Goal: Task Accomplishment & Management: Complete application form

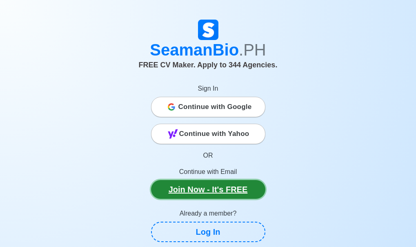
click at [175, 197] on link "Join Now - It's FREE" at bounding box center [208, 189] width 114 height 19
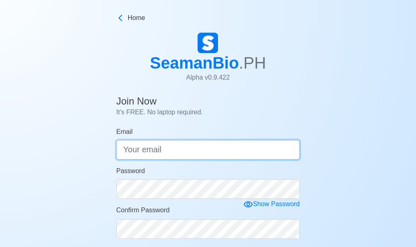
click at [195, 149] on input "Email" at bounding box center [208, 150] width 184 height 20
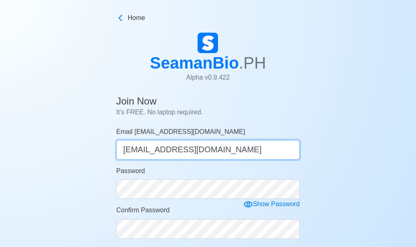
type input "[EMAIL_ADDRESS][DOMAIN_NAME]"
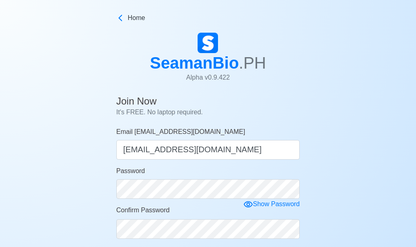
scroll to position [203, 0]
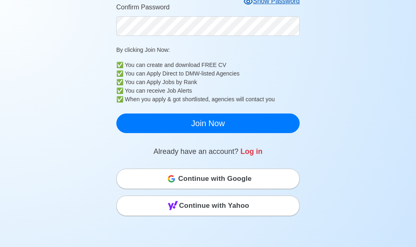
click at [247, 1] on icon at bounding box center [248, 2] width 10 height 10
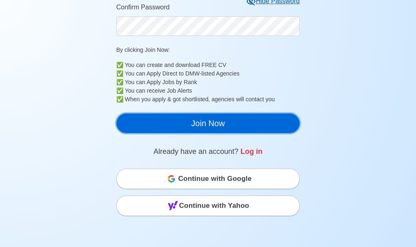
click at [221, 119] on button "Join Now" at bounding box center [208, 123] width 184 height 20
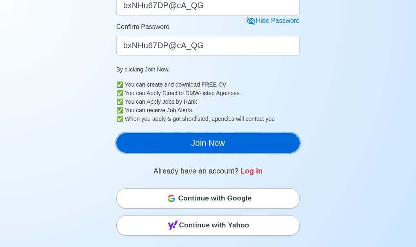
click at [205, 144] on button "Join Now" at bounding box center [208, 143] width 184 height 20
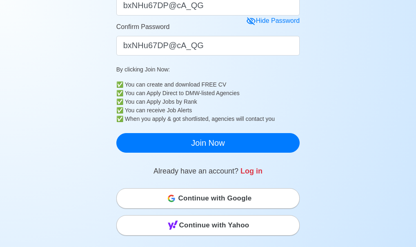
scroll to position [0, 0]
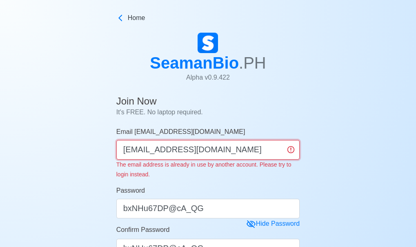
click at [259, 144] on input "[EMAIL_ADDRESS][DOMAIN_NAME]" at bounding box center [208, 150] width 184 height 20
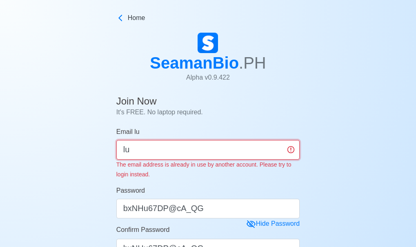
type input "l"
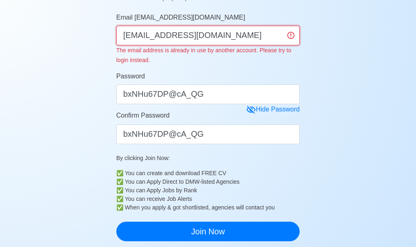
scroll to position [131, 0]
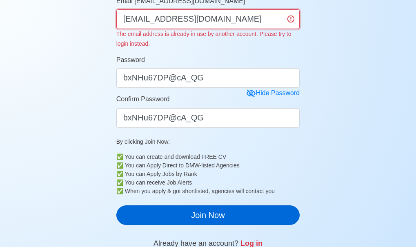
type input "[EMAIL_ADDRESS][DOMAIN_NAME]"
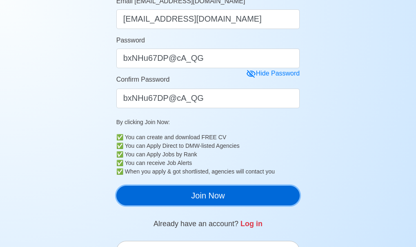
click at [281, 225] on main "Join Now It's FREE. No laptop required. Email [EMAIL_ADDRESS][DOMAIN_NAME] [EMA…" at bounding box center [208, 192] width 196 height 461
click at [261, 204] on button "Join Now" at bounding box center [208, 196] width 184 height 20
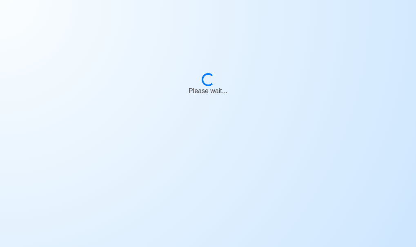
scroll to position [10, 0]
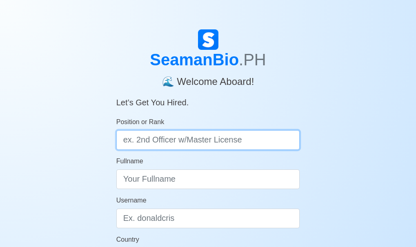
click at [226, 138] on input "Position or Rank" at bounding box center [208, 140] width 184 height 20
type input "Deck Cadet"
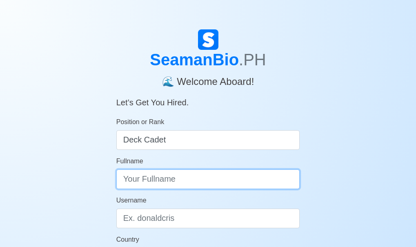
click at [190, 176] on input "Fullname" at bounding box center [208, 179] width 184 height 20
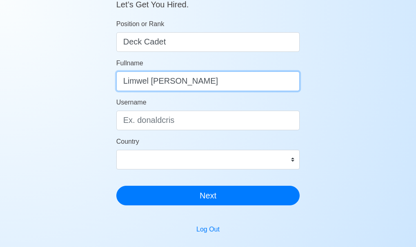
scroll to position [114, 0]
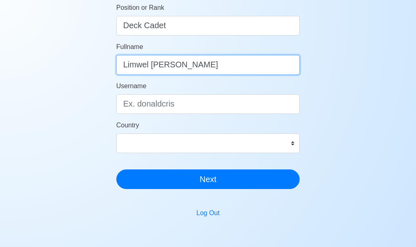
type input "Limwel Luzara Labongray"
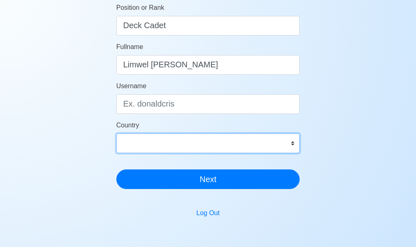
click at [180, 139] on select "Afghanistan Åland Islands Albania Algeria American Samoa Andorra Angola Anguill…" at bounding box center [208, 143] width 184 height 20
select select "PH"
click at [116, 133] on select "Afghanistan Åland Islands Albania Algeria American Samoa Andorra Angola Anguill…" at bounding box center [208, 143] width 184 height 20
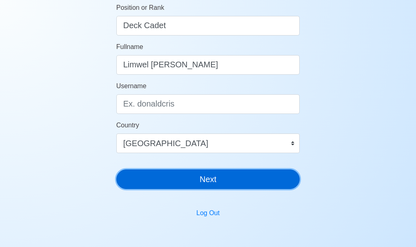
click at [212, 178] on button "Next" at bounding box center [208, 179] width 184 height 20
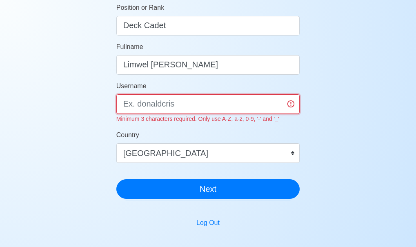
click at [197, 107] on input "Username" at bounding box center [208, 104] width 184 height 20
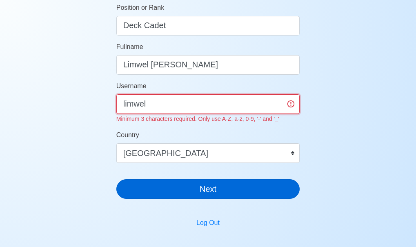
type input "limwel"
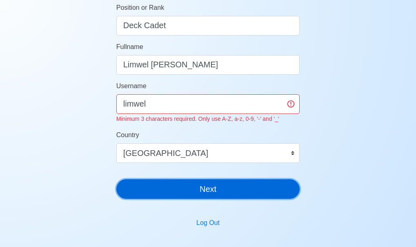
click at [195, 186] on button "Next" at bounding box center [208, 189] width 184 height 20
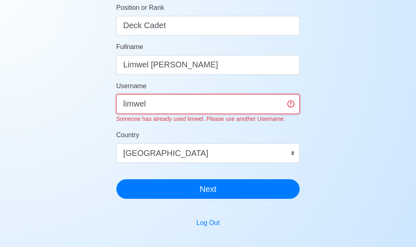
click at [193, 109] on input "limwel" at bounding box center [208, 104] width 184 height 20
type input "l"
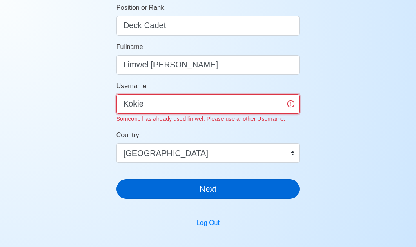
type input "Kokie"
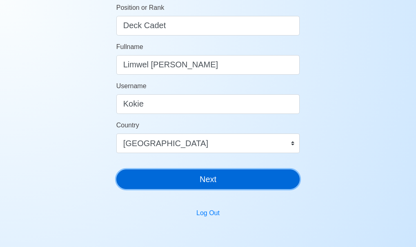
click at [195, 197] on main "SeamanBio .PH 🌊 Welcome Aboard! Let’s Get You Hired. Position or Rank Deck Cade…" at bounding box center [208, 129] width 196 height 428
click at [197, 188] on button "Next" at bounding box center [208, 179] width 184 height 20
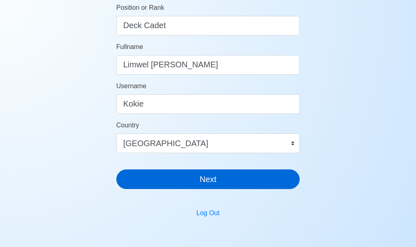
scroll to position [10, 0]
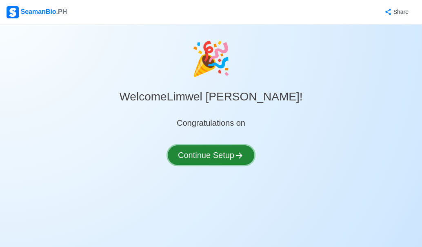
click at [237, 158] on icon at bounding box center [239, 156] width 10 height 10
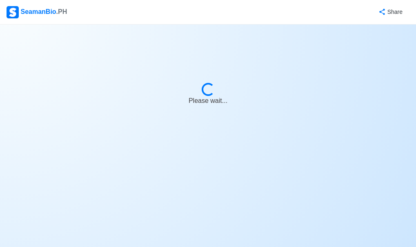
select select "Visible for Hiring"
select select "PH"
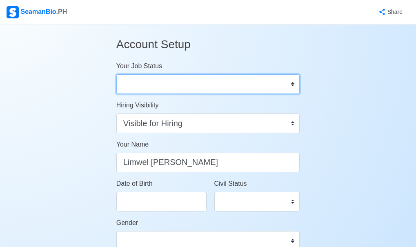
click at [159, 81] on select "Onboard Actively Looking for Job Not Looking for Job" at bounding box center [208, 84] width 184 height 20
select select "Actively Looking for Job"
click at [116, 74] on select "Onboard Actively Looking for Job Not Looking for Job" at bounding box center [208, 84] width 184 height 20
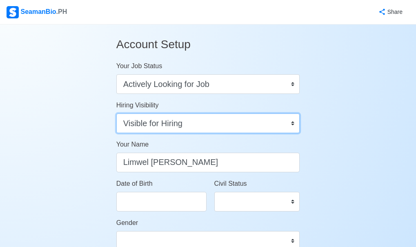
click at [212, 117] on select "Visible for Hiring Not Visible for Hiring" at bounding box center [208, 123] width 184 height 20
click at [116, 113] on select "Visible for Hiring Not Visible for Hiring" at bounding box center [208, 123] width 184 height 20
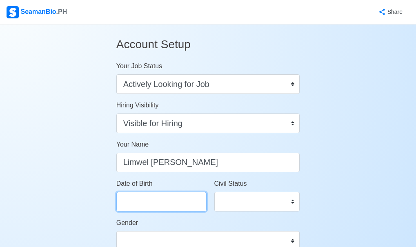
select select "****"
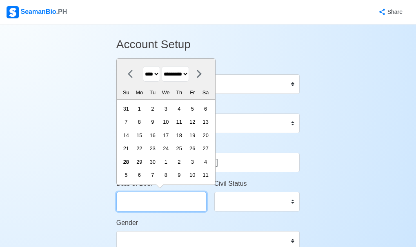
click at [167, 204] on input "Date of Birth" at bounding box center [161, 202] width 90 height 20
click at [177, 75] on select "******* ******** ***** ***** *** **** **** ****** ********* ******* ******** **…" at bounding box center [175, 74] width 27 height 16
select select "********"
click at [165, 66] on select "******* ******** ***** ***** *** **** **** ****** ********* ******* ******** **…" at bounding box center [175, 74] width 27 height 16
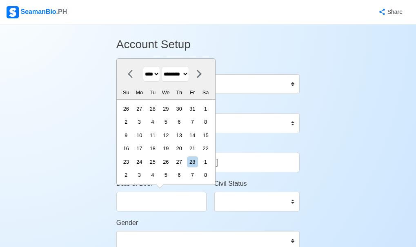
click at [171, 98] on div "We" at bounding box center [165, 92] width 11 height 11
click at [154, 75] on select "**** **** **** **** **** **** **** **** **** **** **** **** **** **** **** ****…" at bounding box center [151, 74] width 17 height 16
select select "****"
click at [143, 66] on select "**** **** **** **** **** **** **** **** **** **** **** **** **** **** **** ****…" at bounding box center [151, 74] width 17 height 16
click at [131, 125] on div "2" at bounding box center [125, 121] width 11 height 11
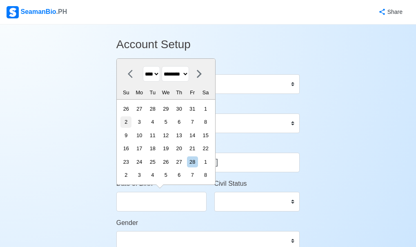
type input "02/02/2003"
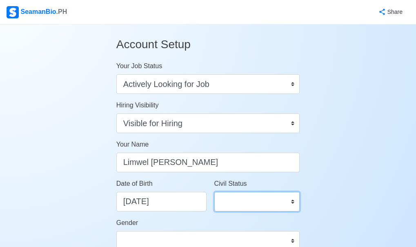
click at [226, 206] on select "Single Married Widowed Separated" at bounding box center [257, 202] width 86 height 20
select select "Single"
click at [214, 192] on select "Single Married Widowed Separated" at bounding box center [257, 202] width 86 height 20
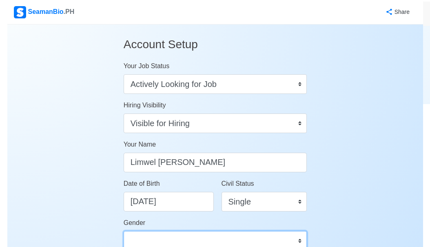
scroll to position [4, 0]
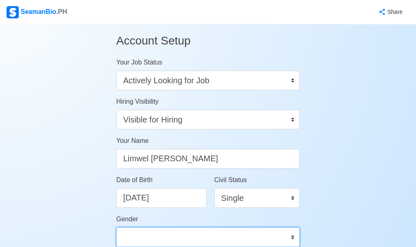
click at [263, 237] on select "Male Female" at bounding box center [208, 237] width 184 height 20
select select "Male"
click at [116, 227] on select "Male Female" at bounding box center [208, 237] width 184 height 20
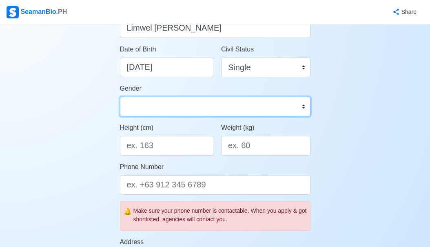
scroll to position [151, 0]
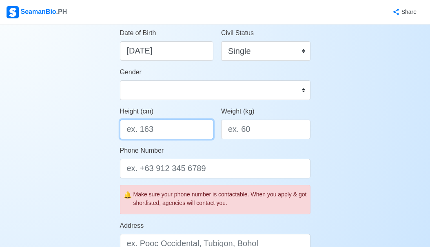
click at [175, 131] on input "Height (cm)" at bounding box center [167, 130] width 94 height 20
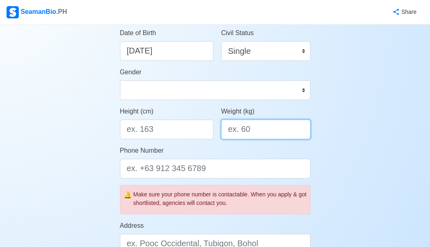
click at [257, 129] on input "Weight (kg)" at bounding box center [265, 130] width 89 height 20
type input "58"
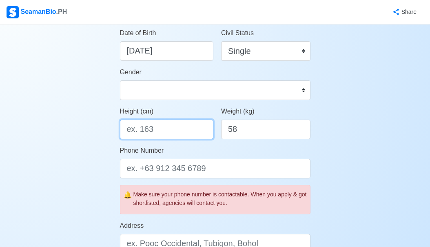
click at [172, 130] on input "Height (cm)" at bounding box center [167, 130] width 94 height 20
type input "150"
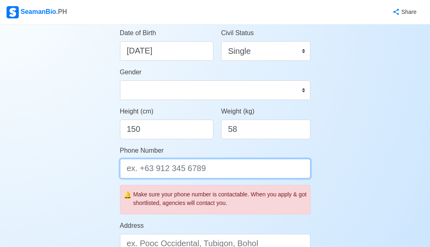
click at [158, 173] on input "Phone Number" at bounding box center [215, 169] width 190 height 20
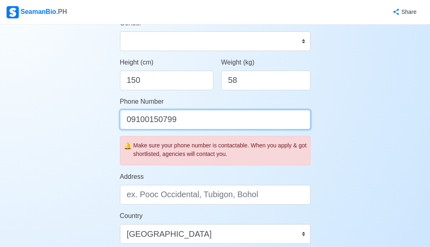
scroll to position [216, 0]
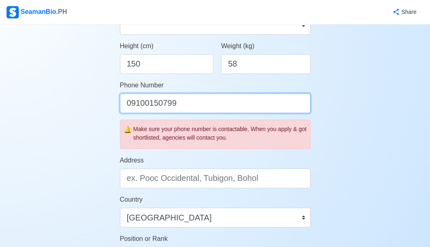
type input "09100150799"
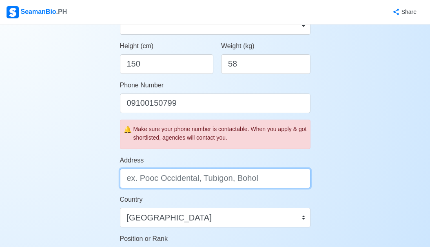
click at [210, 178] on input "Address" at bounding box center [215, 178] width 190 height 20
type input "b"
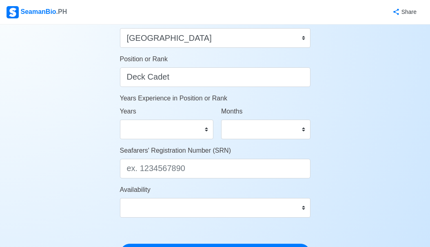
scroll to position [412, 0]
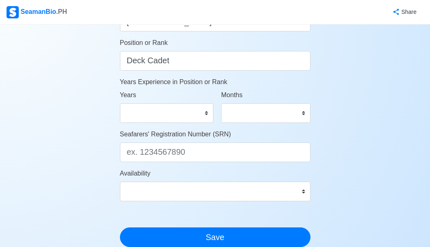
type input "Brgy. Balatguti Sto. nino Samar"
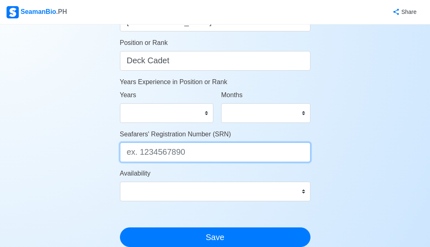
click at [250, 157] on input "Seafarers' Registration Number (SRN)" at bounding box center [215, 152] width 190 height 20
type input "0302020040"
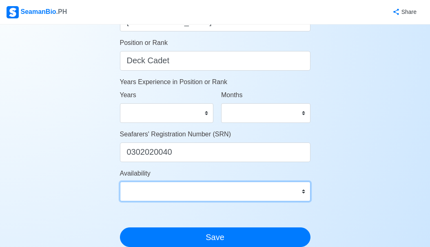
click at [257, 191] on select "Immediate Oct 2025 Nov 2025 Dec 2025 Jan 2026 Feb 2026 Mar 2026 Apr 2026 May 20…" at bounding box center [215, 192] width 190 height 20
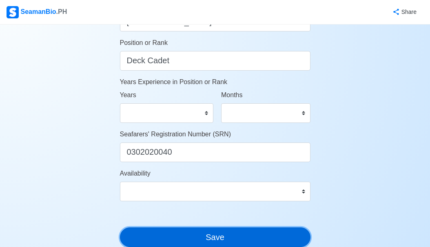
click at [248, 240] on button "Save" at bounding box center [215, 237] width 190 height 20
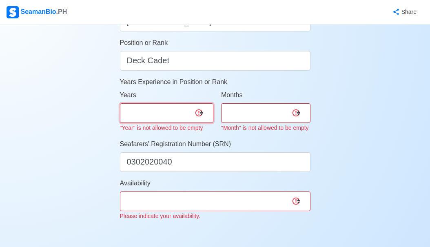
click at [176, 110] on select "0 1 2 3 4 5 6 7 8 9 10 11 12 13 14 15 16 17 18 19 20 21 22 23 24 25 26 27 28 29…" at bounding box center [167, 113] width 94 height 20
select select "0"
click at [120, 103] on select "0 1 2 3 4 5 6 7 8 9 10 11 12 13 14 15 16 17 18 19 20 21 22 23 24 25 26 27 28 29…" at bounding box center [167, 113] width 94 height 20
click at [253, 108] on select "0 1 2 3 4 5 6 7 8 9 10 11" at bounding box center [265, 113] width 89 height 20
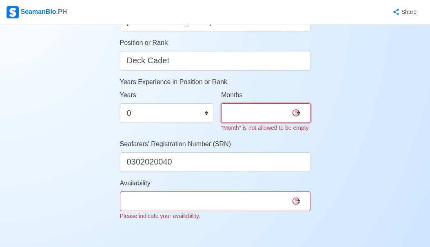
select select "0"
click at [221, 103] on select "0 1 2 3 4 5 6 7 8 9 10 11" at bounding box center [265, 113] width 89 height 20
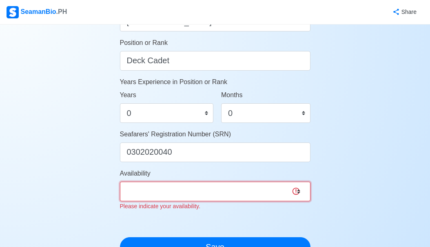
select select "4102473600000"
click at [120, 182] on select "Immediate Oct 2025 Nov 2025 Dec 2025 Jan 2026 Feb 2026 Mar 2026 Apr 2026 May 20…" at bounding box center [215, 192] width 190 height 20
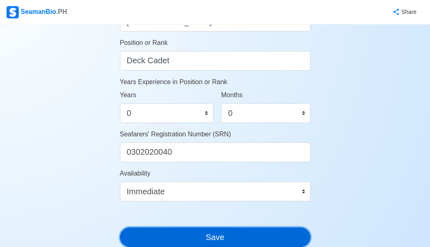
click at [248, 239] on button "Save" at bounding box center [215, 237] width 190 height 20
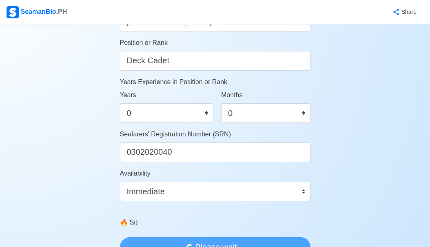
scroll to position [0, 0]
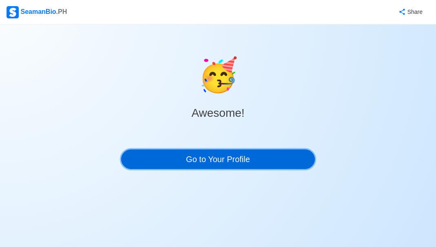
click at [279, 158] on link "Go to Your Profile" at bounding box center [218, 159] width 194 height 20
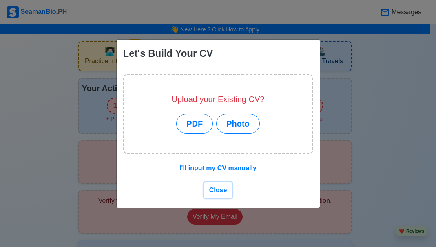
click at [226, 186] on span "Close" at bounding box center [218, 189] width 18 height 7
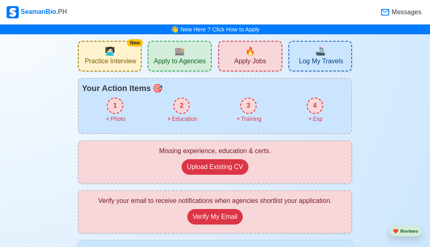
click at [124, 58] on span "Practice Interview" at bounding box center [110, 62] width 51 height 10
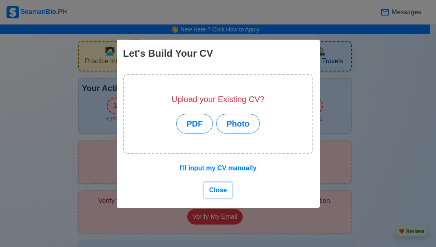
click at [220, 193] on span "Close" at bounding box center [218, 189] width 18 height 7
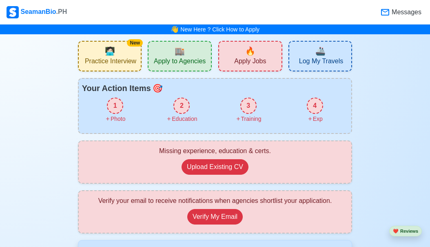
click at [117, 102] on div "1" at bounding box center [115, 105] width 16 height 16
click at [189, 110] on div "2 Education" at bounding box center [181, 110] width 66 height 26
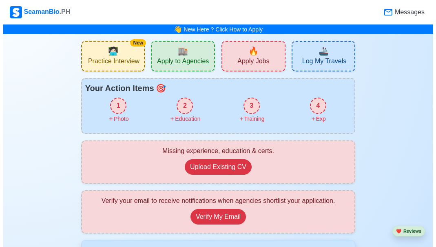
scroll to position [669, 0]
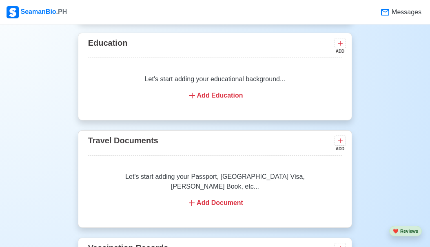
click at [217, 92] on div "Let's start adding your educational background... Add Education" at bounding box center [215, 87] width 254 height 46
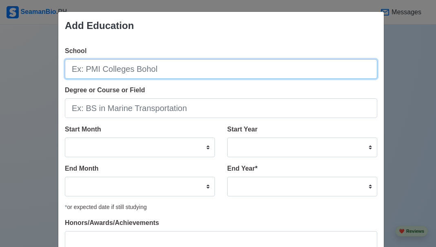
click at [148, 69] on input "School" at bounding box center [221, 69] width 312 height 20
click at [74, 71] on input "university of cebu in Lapu-Lapu & Mandaue" at bounding box center [221, 69] width 312 height 20
click at [118, 70] on input "University of cebu in Lapu-Lapu & Mandaue" at bounding box center [221, 69] width 312 height 20
type input "University of Cebu in Lapu-Lapu & Mandaue"
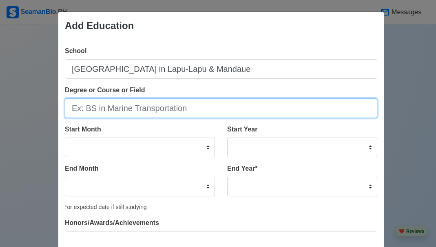
click at [120, 111] on input "Degree or Course or Field" at bounding box center [221, 108] width 312 height 20
type input "m"
type input "Marine Transportation"
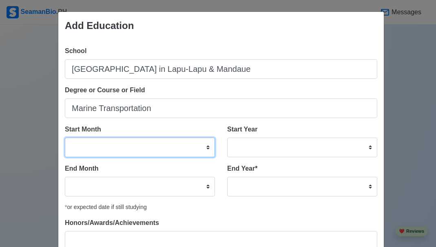
click at [111, 149] on select "January February March April May June July August September October November De…" at bounding box center [140, 147] width 150 height 20
select select "August"
click at [65, 137] on select "January February March April May June July August September October November De…" at bounding box center [140, 147] width 150 height 20
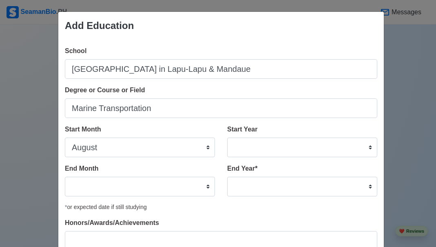
click at [251, 136] on div "Start Year 2025 2024 2023 2022 2021 2020 2019 2018 2017 2016 2015 2014 2013 201…" at bounding box center [302, 140] width 150 height 33
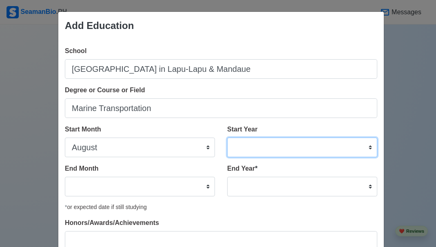
click at [252, 143] on select "2025 2024 2023 2022 2021 2020 2019 2018 2017 2016 2015 2014 2013 2012 2011 2010…" at bounding box center [302, 147] width 150 height 20
select select "2021"
click at [227, 137] on select "2025 2024 2023 2022 2021 2020 2019 2018 2017 2016 2015 2014 2013 2012 2011 2010…" at bounding box center [302, 147] width 150 height 20
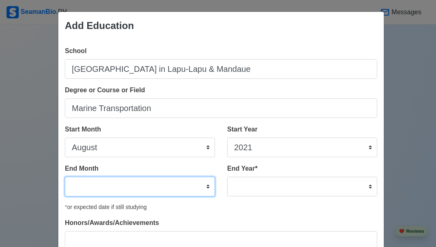
click at [162, 188] on select "January February March April May June July August September October November De…" at bounding box center [140, 187] width 150 height 20
click at [65, 177] on select "January February March April May June July August September October November De…" at bounding box center [140, 187] width 150 height 20
click at [182, 183] on select "January February March April May June July August September October November De…" at bounding box center [140, 187] width 150 height 20
select select "June"
click at [65, 177] on select "January February March April May June July August September October November De…" at bounding box center [140, 187] width 150 height 20
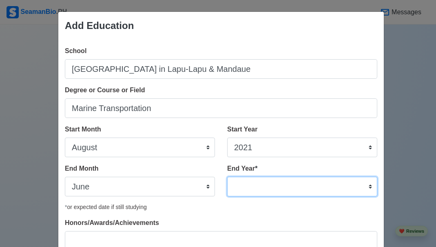
click at [249, 190] on select "2035 2034 2033 2032 2031 2030 2029 2028 2027 2026 2025 2024 2023 2022 2021 2020…" at bounding box center [302, 187] width 150 height 20
select select "2024"
click at [227, 177] on select "2035 2034 2033 2032 2031 2030 2029 2028 2027 2026 2025 2024 2023 2022 2021 2020…" at bounding box center [302, 187] width 150 height 20
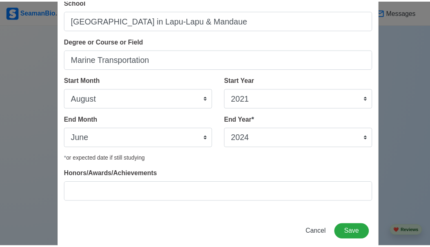
scroll to position [64, 0]
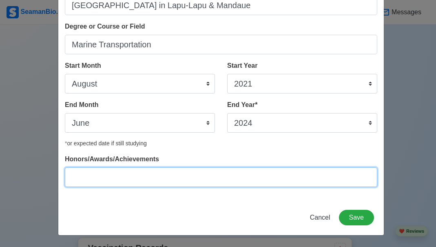
click at [162, 178] on input "Honors/Awards/Achievements" at bounding box center [221, 177] width 312 height 20
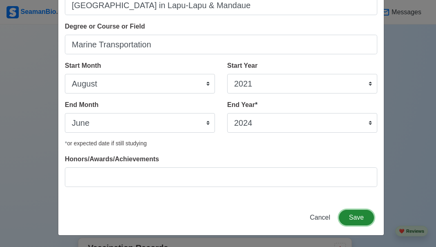
click at [353, 215] on button "Save" at bounding box center [356, 217] width 35 height 15
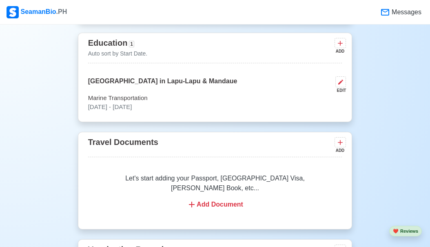
click at [260, 179] on div "Let's start adding your Passport, US Visa, Seaman Book, etc... Add Document" at bounding box center [215, 191] width 254 height 55
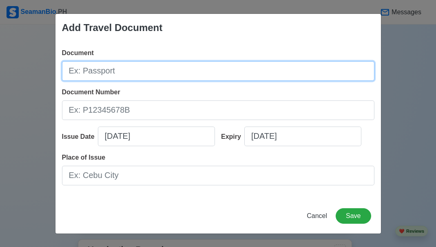
click at [118, 69] on input "Document" at bounding box center [218, 71] width 312 height 20
type input "Passport"
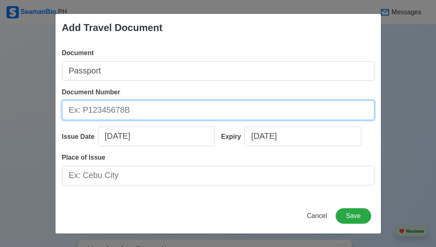
click at [104, 110] on input "Document Number" at bounding box center [218, 110] width 312 height 20
type input "P0381677D"
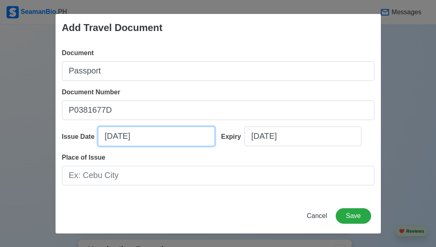
select select "****"
select select "*********"
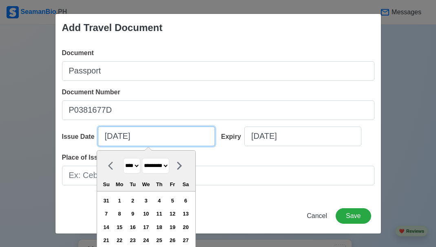
click at [155, 138] on input "09/28/2025" at bounding box center [156, 136] width 117 height 20
click at [107, 135] on input "09/28/2025" at bounding box center [156, 136] width 117 height 20
type input "2/28/2025"
select select "********"
type input "08/28/2025"
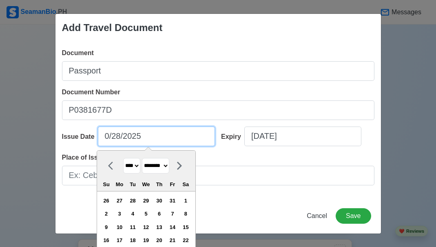
select select "******"
click at [120, 136] on input "08/28/2025" at bounding box center [156, 136] width 117 height 20
type input "08/29/2025"
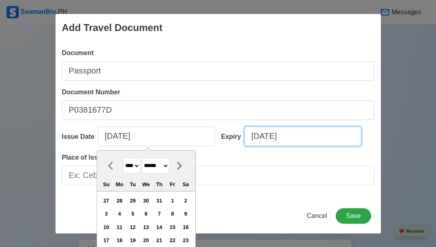
select select "****"
select select "*********"
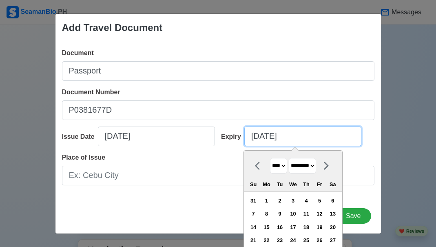
click at [293, 137] on input "09/28/2025" at bounding box center [302, 136] width 117 height 20
type input "09/28/20"
select select "****"
type input "09/28/2035"
select select "****"
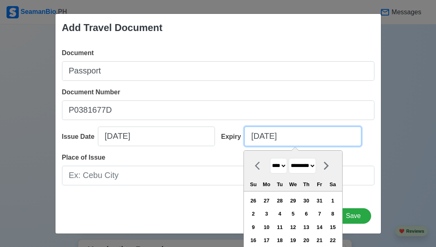
type input "09/28/2035"
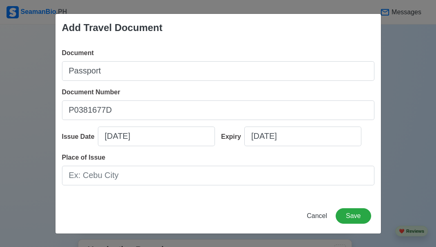
click at [186, 162] on div "Place of Issue" at bounding box center [218, 169] width 312 height 33
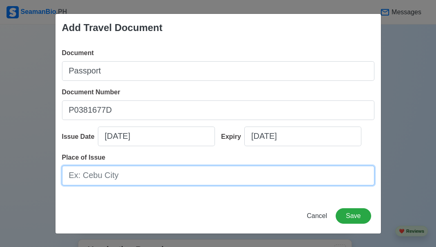
click at [175, 170] on input "Place of Issue" at bounding box center [218, 176] width 312 height 20
type input "DFA MANILA"
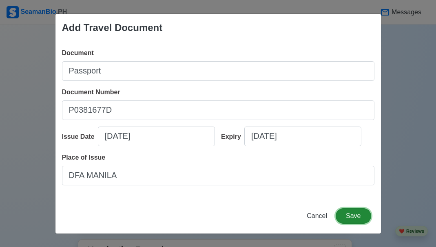
click at [345, 223] on button "Save" at bounding box center [353, 215] width 35 height 15
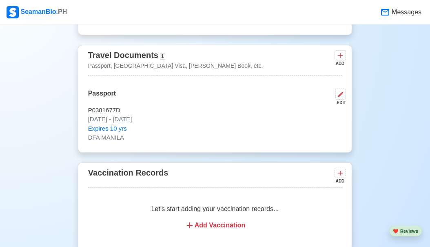
scroll to position [772, 0]
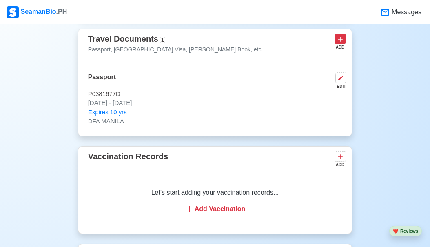
click at [342, 42] on icon at bounding box center [340, 39] width 5 height 5
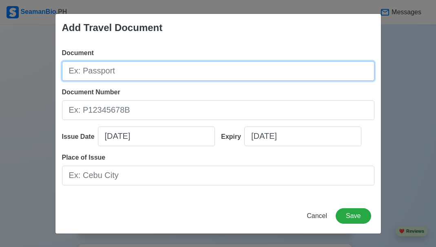
click at [303, 64] on input "Document" at bounding box center [218, 71] width 312 height 20
type input "Seaman's Book"
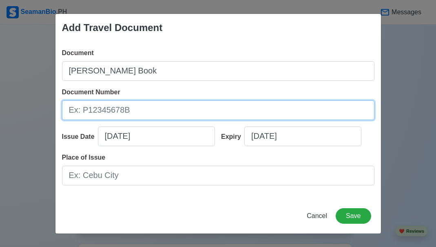
click at [264, 102] on input "Document Number" at bounding box center [218, 110] width 312 height 20
type input "A0390855"
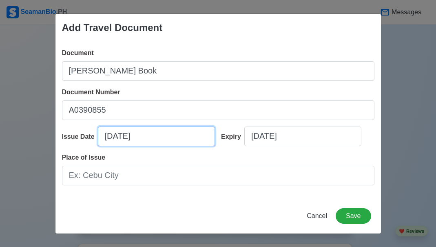
select select "****"
select select "*********"
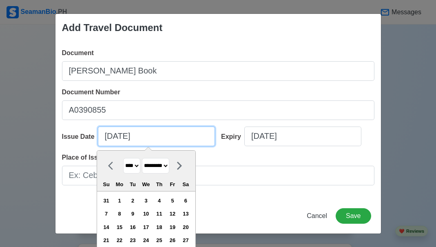
click at [111, 138] on input "09/28/2025" at bounding box center [156, 136] width 117 height 20
type input "07/28/2025"
select select "****"
type input "07/11/2025"
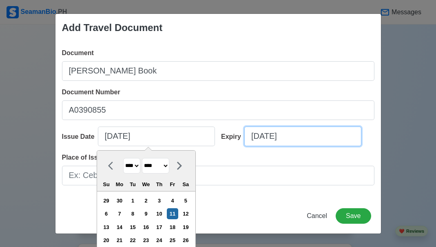
select select "****"
select select "*********"
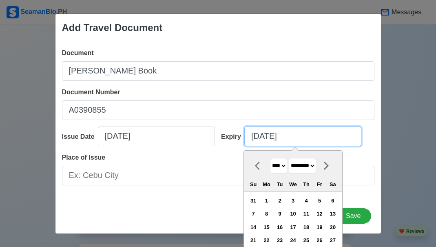
click at [256, 137] on input "09/28/2025" at bounding box center [302, 136] width 117 height 20
type input "07/28/2025"
select select "****"
type input "07/11/2035"
select select "****"
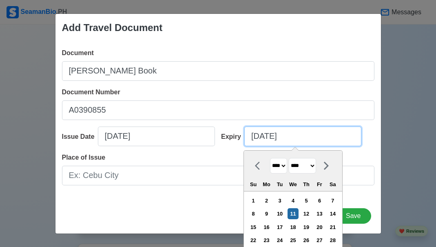
type input "07/11/2035"
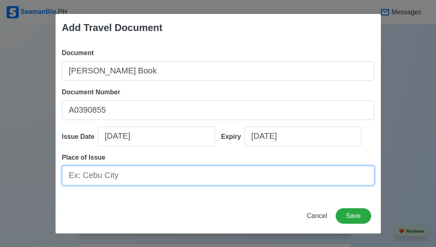
click at [168, 179] on input "Place of Issue" at bounding box center [218, 176] width 312 height 20
type input "PALO LEYTE"
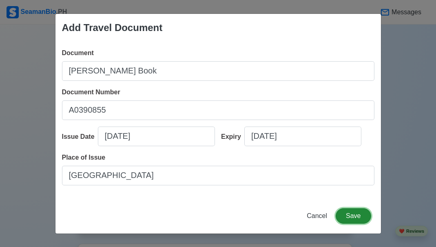
click at [348, 217] on button "Save" at bounding box center [353, 215] width 35 height 15
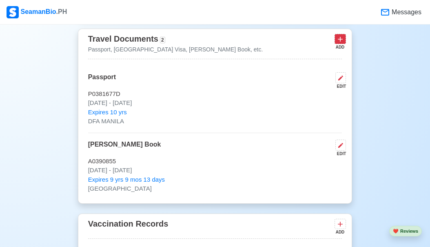
click at [338, 43] on icon at bounding box center [340, 39] width 8 height 8
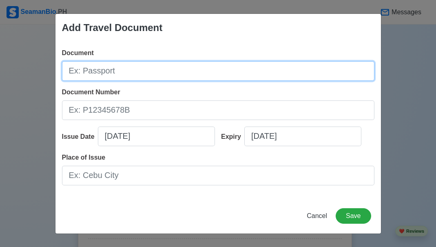
click at [197, 80] on input "Document" at bounding box center [218, 71] width 312 height 20
type input "SID"
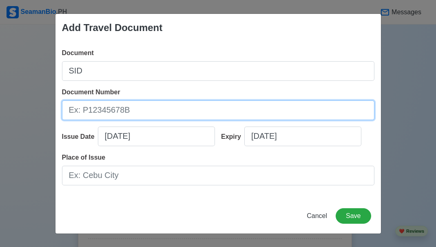
click at [171, 110] on input "Document Number" at bounding box center [218, 110] width 312 height 20
type input "250060209"
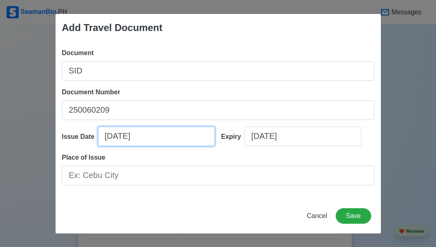
select select "****"
select select "*********"
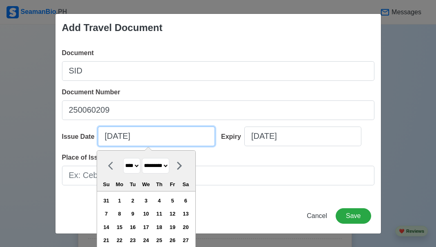
click at [110, 140] on input "09/28/2025" at bounding box center [156, 136] width 117 height 20
click at [110, 136] on input "09/28/2025" at bounding box center [156, 136] width 117 height 20
type input "1/28/2025"
select select "*******"
type input "07/28/2025"
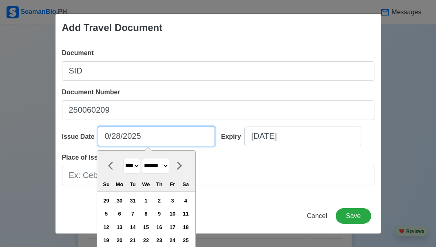
select select "****"
type input "07/11/2025"
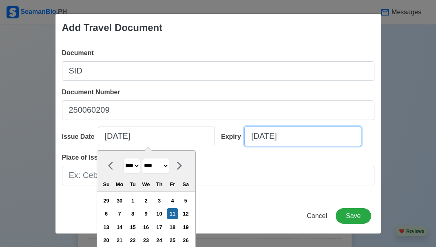
select select "****"
select select "*********"
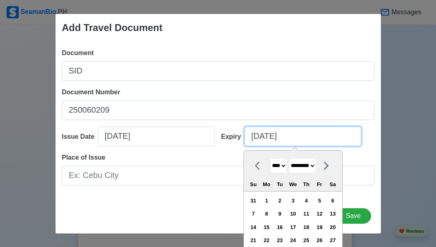
click at [256, 136] on input "09/28/2025" at bounding box center [302, 136] width 117 height 20
type input "07/28/2025"
select select "****"
click at [271, 137] on input "07/28/2025" at bounding box center [302, 136] width 117 height 20
click at [266, 136] on input "07/28/2025" at bounding box center [302, 136] width 117 height 20
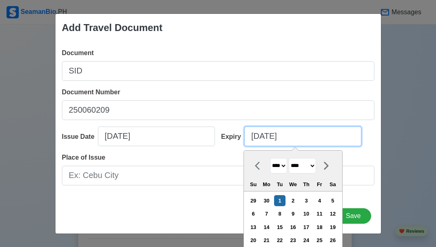
click at [282, 137] on input "07/1/2025" at bounding box center [302, 136] width 117 height 20
click at [284, 137] on input "07/1/2025" at bounding box center [302, 136] width 117 height 20
type input "07/1/20"
select select "****"
type input "07/1/2030"
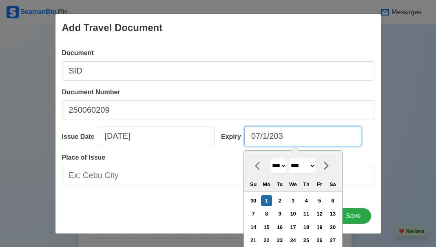
select select "****"
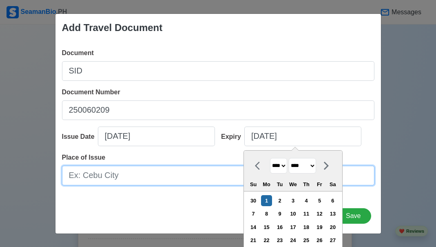
type input "07/01/2030"
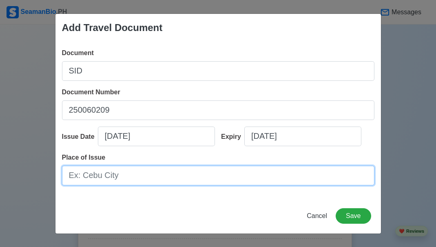
click at [192, 173] on input "Place of Issue" at bounding box center [218, 176] width 312 height 20
type input "PALO LEYTE"
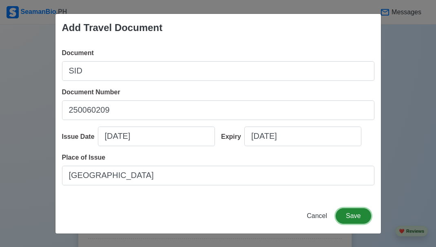
click at [350, 211] on button "Save" at bounding box center [353, 215] width 35 height 15
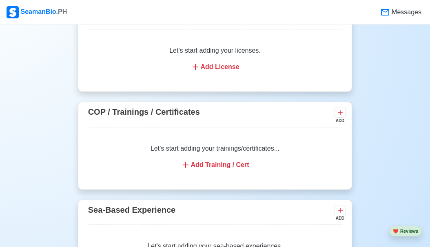
scroll to position [1129, 0]
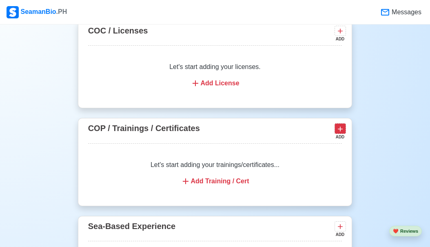
click at [344, 133] on icon at bounding box center [340, 129] width 8 height 8
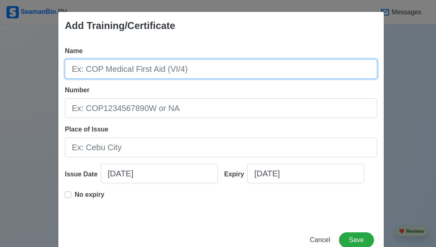
click at [232, 78] on input "Name" at bounding box center [221, 69] width 312 height 20
type input "Basic Trainig"
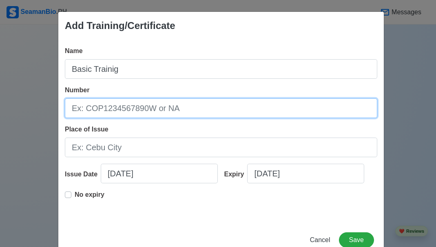
click at [188, 104] on input "Number" at bounding box center [221, 108] width 312 height 20
type input "00219"
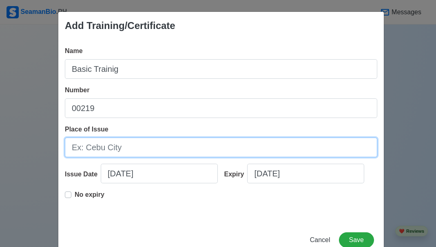
click at [148, 153] on input "Place of Issue" at bounding box center [221, 147] width 312 height 20
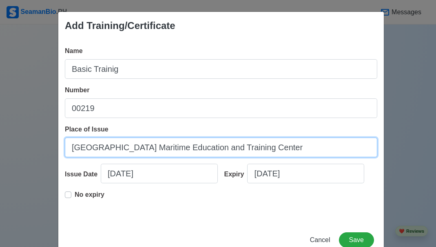
type input "University of Cebu Maritime Education and Training Center"
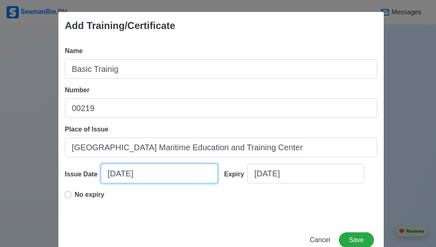
select select "****"
select select "*********"
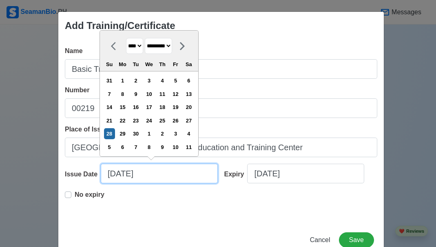
click at [112, 173] on input "09/28/2025" at bounding box center [159, 174] width 117 height 20
type input "02/28/2025"
select select "********"
click at [124, 173] on input "02/28/2025" at bounding box center [159, 174] width 117 height 20
type input "02/12/2025"
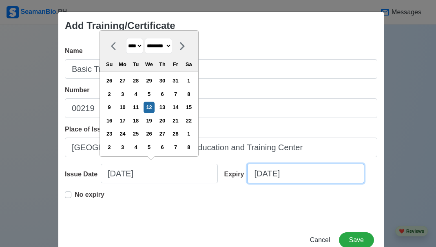
click at [290, 176] on input "09/28/2025" at bounding box center [305, 174] width 117 height 20
select select "****"
select select "*********"
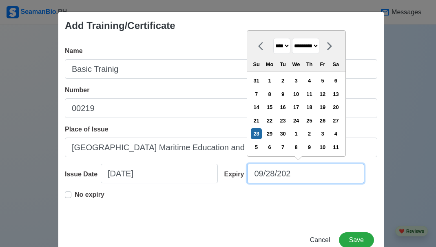
type input "09/28/20"
select select "****"
type input "09/28/2"
select select "****"
type input "09/28/"
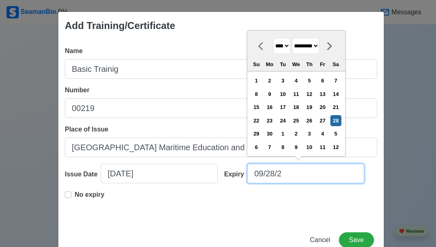
select select "****"
type input "0"
select select "****"
select select "*******"
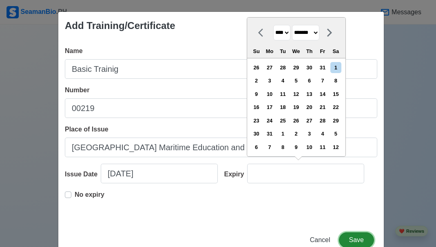
type input "09/28/2025"
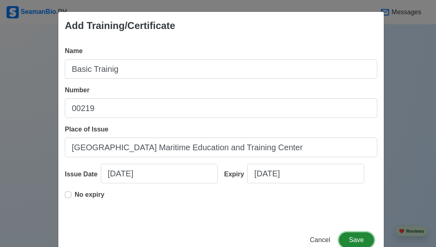
click at [357, 239] on button "Save" at bounding box center [356, 239] width 35 height 15
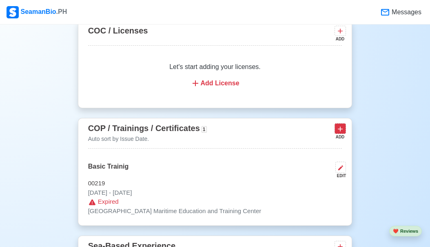
click at [339, 130] on icon at bounding box center [340, 129] width 8 height 8
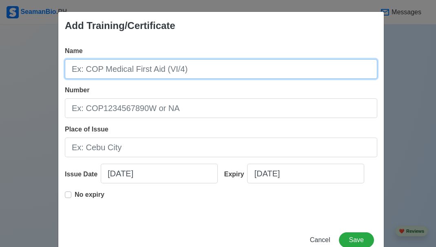
click at [273, 74] on input "Name" at bounding box center [221, 69] width 312 height 20
type input "SDSD"
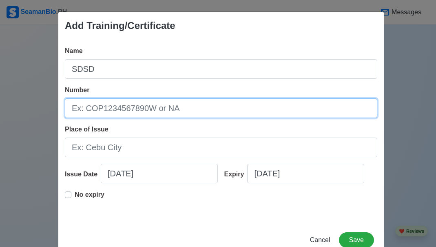
click at [214, 113] on input "Number" at bounding box center [221, 108] width 312 height 20
type input "00111"
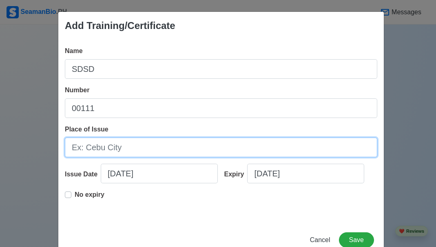
click at [176, 139] on input "Place of Issue" at bounding box center [221, 147] width 312 height 20
type input "University of Cebu Maritime Education and Training Center"
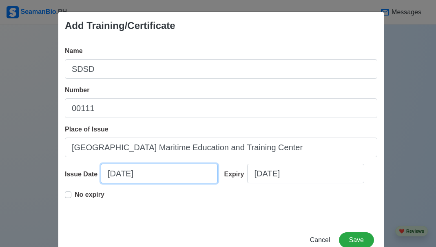
select select "****"
select select "*********"
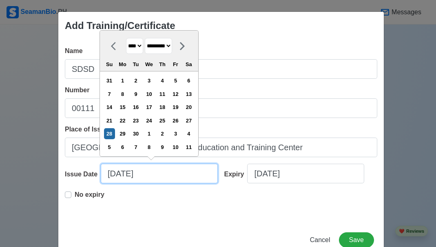
click at [113, 174] on input "09/28/2025" at bounding box center [159, 174] width 117 height 20
type input "01/28/2025"
select select "*******"
click at [125, 173] on input "01/28/2025" at bounding box center [159, 174] width 117 height 20
type input "01/31/2025"
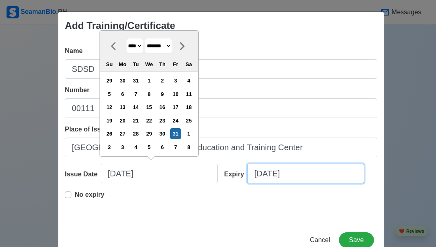
select select "****"
select select "*********"
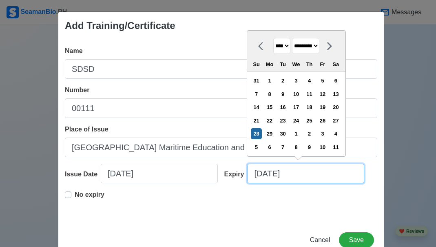
click at [296, 170] on input "09/28/2025" at bounding box center [305, 174] width 117 height 20
type input "09/28/20"
select select "****"
type input "09/28/2"
select select "****"
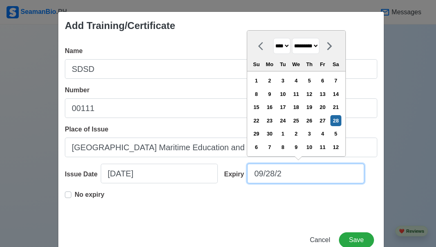
type input "09/28/"
select select "****"
type input "0"
select select "****"
select select "*******"
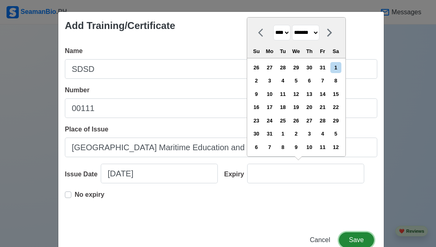
type input "09/28/2025"
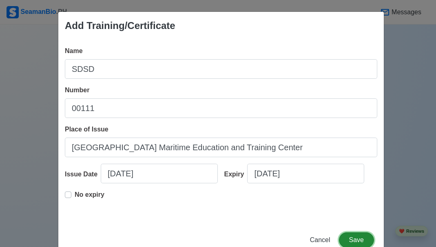
click at [353, 236] on button "Save" at bounding box center [356, 239] width 35 height 15
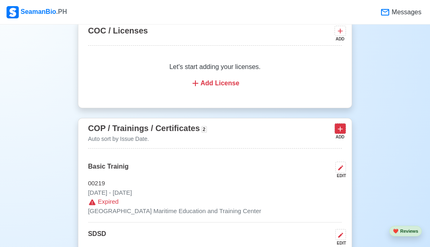
click at [340, 131] on icon at bounding box center [340, 128] width 5 height 5
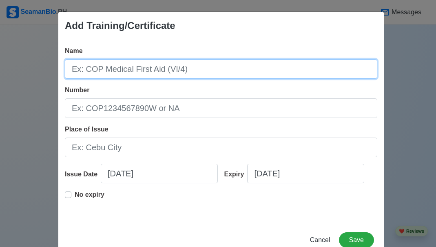
click at [241, 69] on input "Name" at bounding box center [221, 69] width 312 height 20
type input "PSCRB"
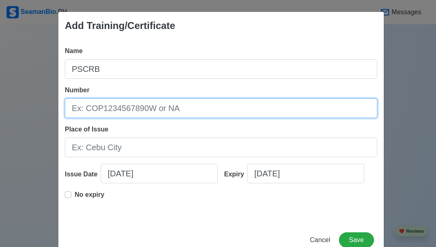
click at [188, 107] on input "Number" at bounding box center [221, 108] width 312 height 20
type input "MTI-06460225-00302"
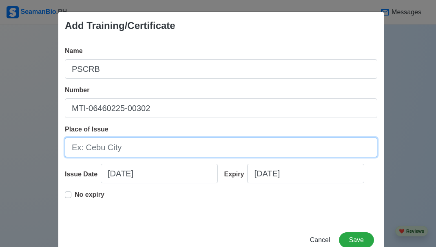
click at [150, 140] on input "Place of Issue" at bounding box center [221, 147] width 312 height 20
click at [237, 148] on input "Cebu reliable and excellent seafarers training center" at bounding box center [221, 147] width 312 height 20
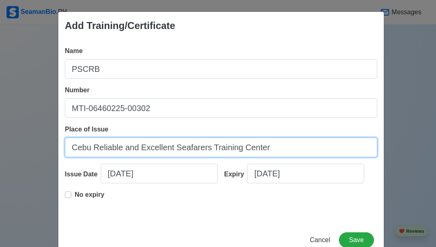
type input "Cebu Reliable and Excellent Seafarers Training Center"
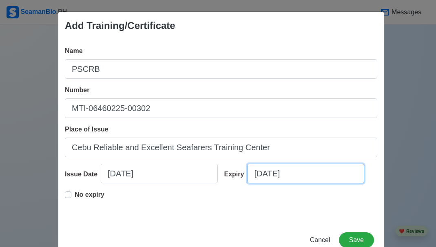
select select "****"
select select "*********"
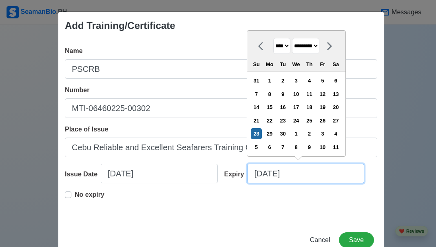
click at [301, 177] on input "09/28/2025" at bounding box center [305, 174] width 117 height 20
type input "09/28/20"
select select "****"
type input "09/28/2"
select select "****"
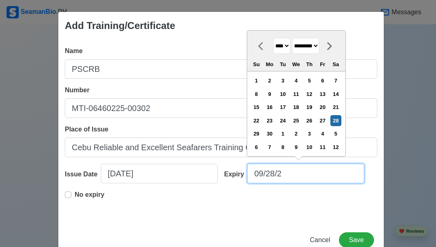
type input "09/28/"
select select "****"
type input "0"
select select "****"
select select "*******"
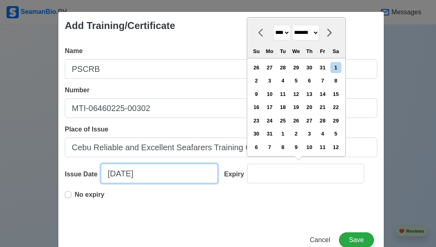
type input "09/28/2025"
select select "****"
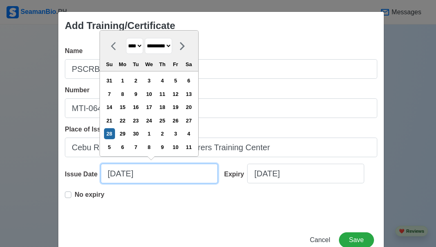
click at [173, 169] on input "09/28/2025" at bounding box center [159, 174] width 117 height 20
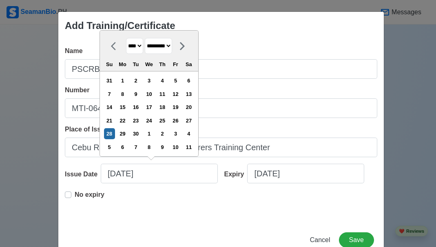
click at [166, 44] on select "******* ******** ***** ***** *** **** **** ****** ********* ******* ******** **…" at bounding box center [158, 46] width 27 height 16
select select "******"
click at [145, 38] on select "******* ******** ***** ***** *** **** **** ****** ********* ******* ******** **…" at bounding box center [158, 46] width 27 height 16
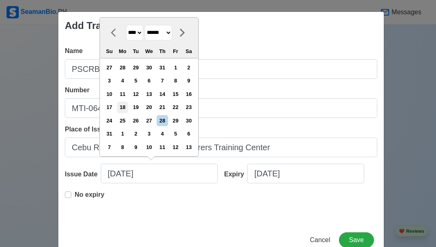
click at [124, 104] on div "18" at bounding box center [122, 107] width 11 height 11
type input "08/18/2025"
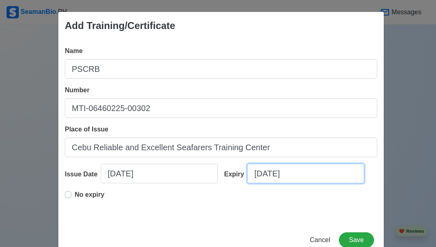
select select "****"
select select "*********"
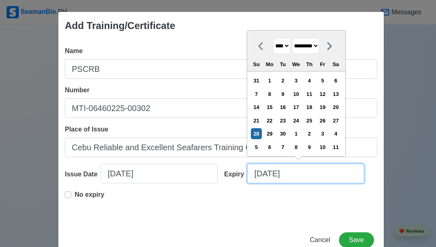
click at [299, 176] on input "09/28/2025" at bounding box center [305, 174] width 117 height 20
type input "09/28/20"
select select "****"
type input "09/28/2"
select select "****"
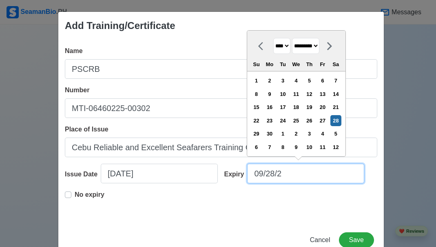
type input "09/28/"
select select "****"
type input "0"
select select "****"
select select "*******"
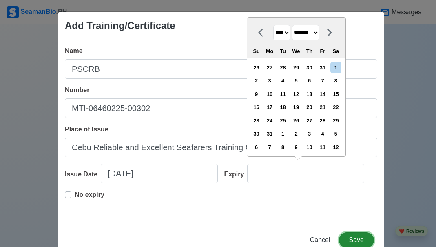
type input "09/28/2025"
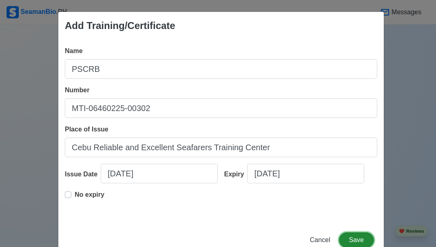
click at [352, 237] on button "Save" at bounding box center [356, 239] width 35 height 15
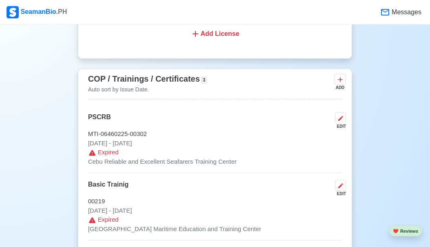
scroll to position [1162, 0]
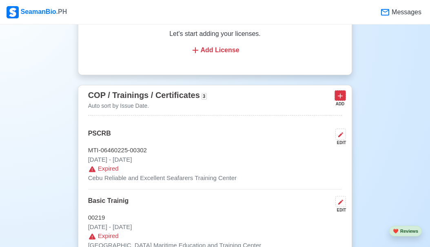
click at [345, 97] on button at bounding box center [339, 95] width 11 height 10
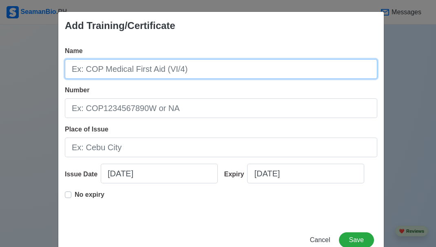
click at [286, 77] on input "Name" at bounding box center [221, 69] width 312 height 20
type input "RFPNW"
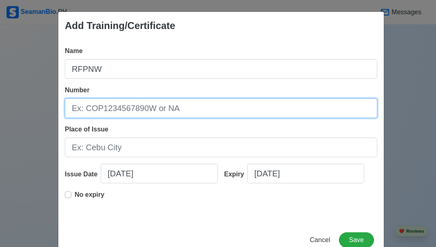
click at [253, 101] on input "Number" at bounding box center [221, 108] width 312 height 20
type input "NW25-08-16-8626"
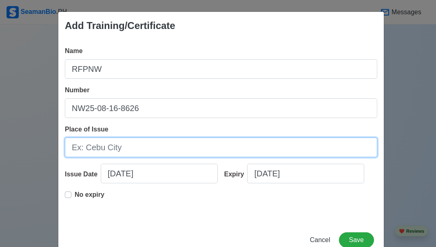
click at [220, 149] on input "Place of Issue" at bounding box center [221, 147] width 312 height 20
click at [214, 148] on input "Philasia maritime services traing center inc." at bounding box center [221, 147] width 312 height 20
type input "Philasia Maritime Services Traing Center Inc."
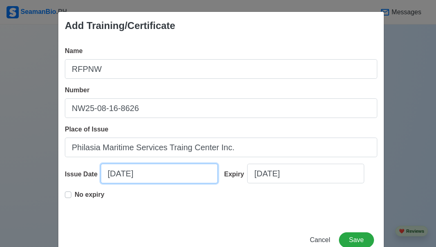
select select "****"
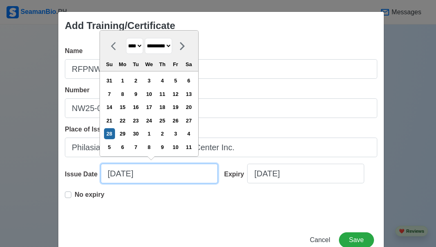
click at [158, 176] on input "09/28/2025" at bounding box center [159, 174] width 117 height 20
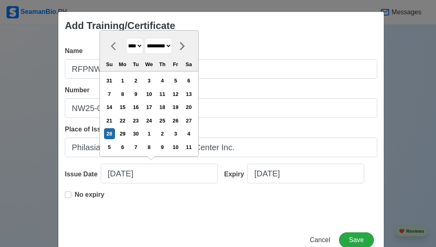
click at [162, 45] on select "******* ******** ***** ***** *** **** **** ****** ********* ******* ******** **…" at bounding box center [158, 46] width 27 height 16
select select "******"
click at [145, 38] on select "******* ******** ***** ***** *** **** **** ****** ********* ******* ******** **…" at bounding box center [158, 46] width 27 height 16
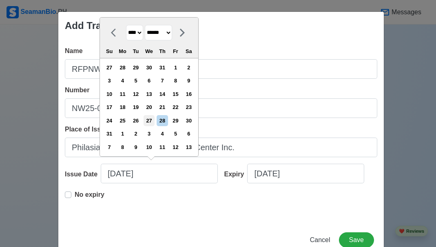
click at [152, 122] on div "27" at bounding box center [149, 120] width 11 height 11
type input "08/27/2025"
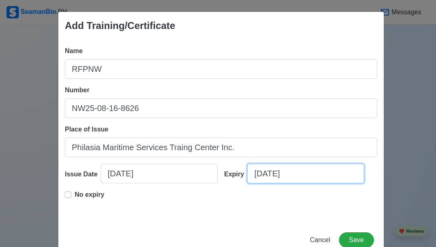
click at [307, 171] on input "09/28/2025" at bounding box center [305, 174] width 117 height 20
select select "****"
select select "*********"
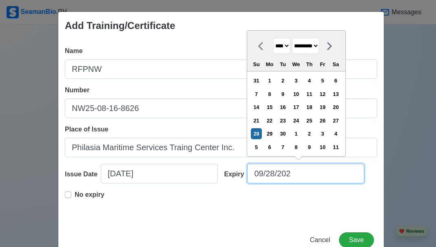
type input "09/28/20"
select select "****"
type input "09/28/2"
select select "****"
type input "09/28/"
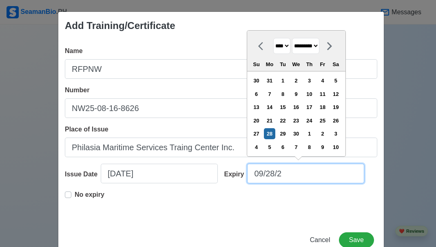
select select "****"
type input "0"
select select "****"
select select "*******"
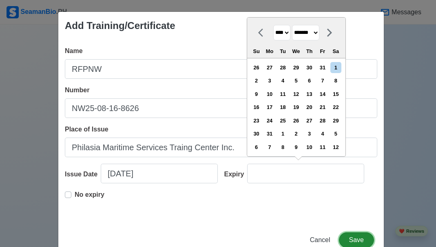
type input "09/28/2025"
click at [352, 236] on button "Save" at bounding box center [356, 239] width 35 height 15
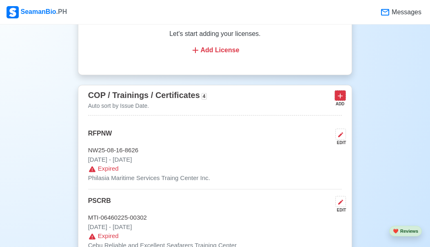
click at [341, 97] on icon at bounding box center [340, 96] width 8 height 8
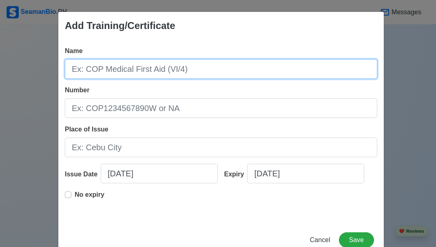
click at [284, 77] on input "Name" at bounding box center [221, 69] width 312 height 20
type input "Consolidated Marpol 73/78"
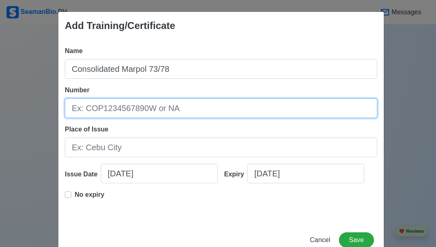
click at [242, 102] on input "Number" at bounding box center [221, 108] width 312 height 20
type input "MP-2025-08-02A-10305"
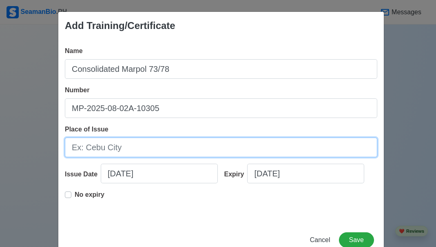
click at [187, 147] on input "Place of Issue" at bounding box center [221, 147] width 312 height 20
type input "Philasia Maritime Services Traing Center Inc."
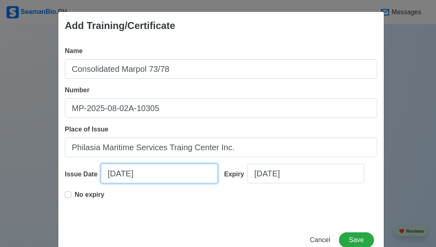
select select "****"
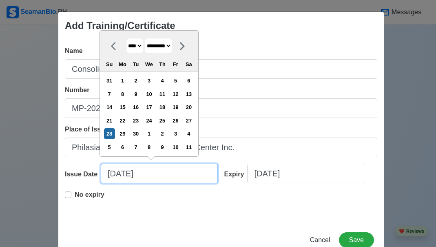
click at [147, 178] on input "09/28/2025" at bounding box center [159, 174] width 117 height 20
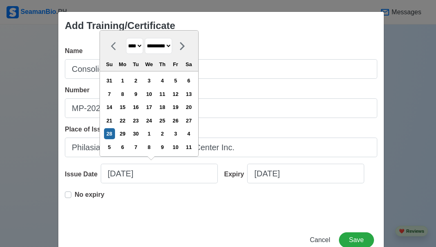
click at [151, 46] on select "******* ******** ***** ***** *** **** **** ****** ********* ******* ******** **…" at bounding box center [158, 46] width 27 height 16
select select "******"
click at [145, 38] on select "******* ******** ***** ***** *** **** **** ****** ********* ******* ******** **…" at bounding box center [158, 46] width 27 height 16
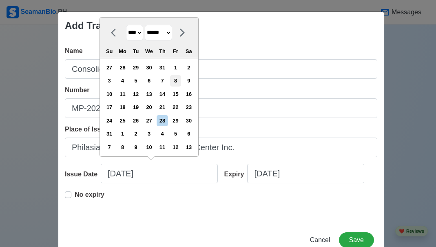
click at [177, 82] on div "8" at bounding box center [175, 80] width 11 height 11
type input "08/08/2025"
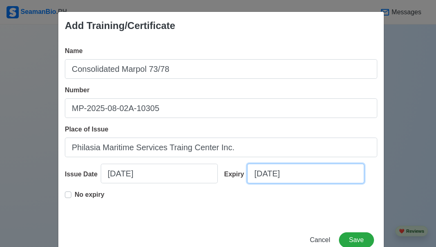
select select "****"
select select "*********"
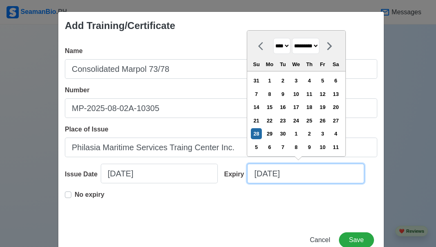
click at [305, 178] on input "09/28/2025" at bounding box center [305, 174] width 117 height 20
type input "09/28/20"
select select "****"
type input "09/28/2"
select select "****"
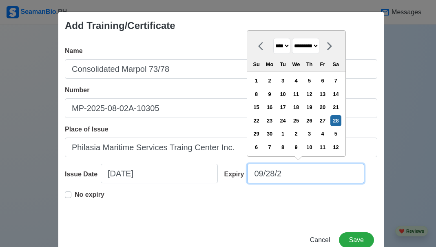
type input "09/28/"
select select "****"
type input "0"
select select "****"
select select "*******"
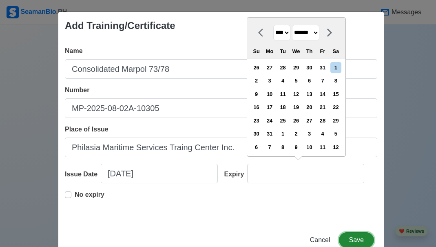
type input "09/28/2025"
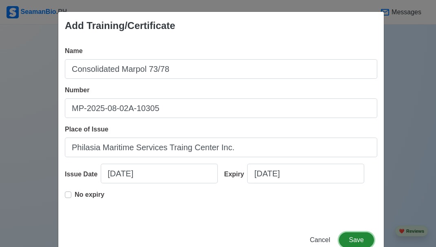
click at [352, 236] on button "Save" at bounding box center [356, 239] width 35 height 15
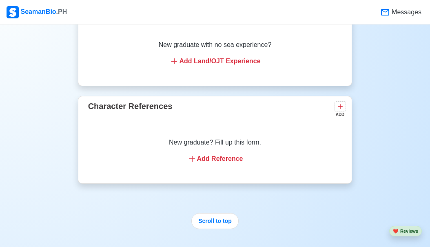
scroll to position [1766, 0]
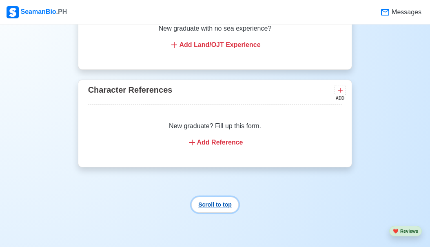
click at [223, 213] on button "Scroll to top" at bounding box center [214, 205] width 47 height 16
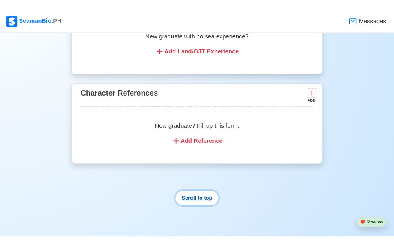
scroll to position [0, 0]
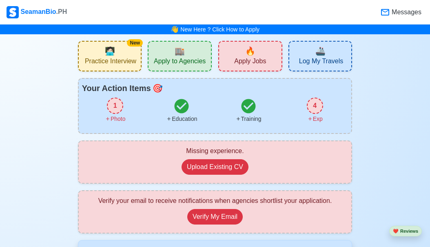
click at [206, 156] on div "Missing experience. Upload Existing CV" at bounding box center [215, 162] width 260 height 32
click at [211, 158] on div "Missing experience. Upload Existing CV" at bounding box center [215, 162] width 260 height 32
click at [213, 168] on button "Upload Existing CV" at bounding box center [215, 166] width 67 height 15
click at [219, 174] on button "Upload Existing CV" at bounding box center [215, 166] width 67 height 15
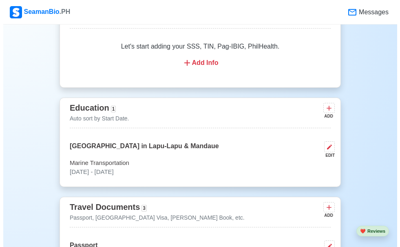
scroll to position [620, 0]
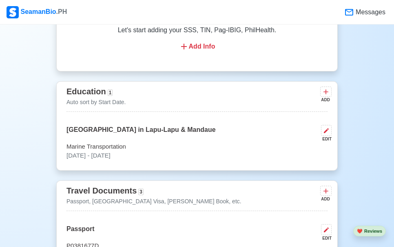
click at [320, 91] on div "Education 1 Auto sort by Start Date. ADD" at bounding box center [196, 98] width 261 height 27
click at [322, 93] on icon at bounding box center [326, 92] width 8 height 8
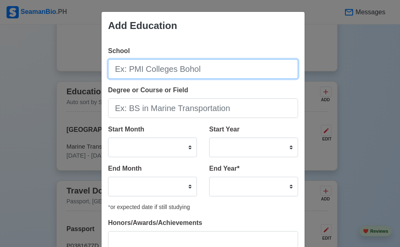
click at [209, 74] on input "School" at bounding box center [203, 69] width 190 height 20
type input "Calbayog City National High School (SENIOR HIGH)"
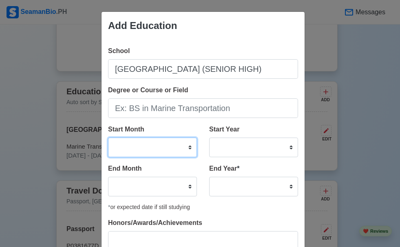
scroll to position [0, 0]
click at [163, 153] on select "January February March April May June July August September October November De…" at bounding box center [152, 147] width 89 height 20
select select "June"
click at [108, 137] on select "January February March April May June July August September October November De…" at bounding box center [152, 147] width 89 height 20
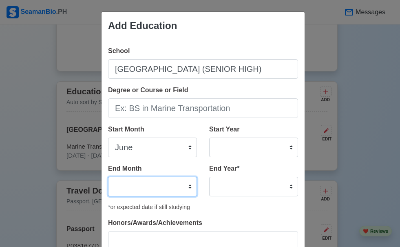
click at [169, 184] on select "January February March April May June July August September October November De…" at bounding box center [152, 187] width 89 height 20
select select "May"
click at [108, 177] on select "January February March April May June July August September October November De…" at bounding box center [152, 187] width 89 height 20
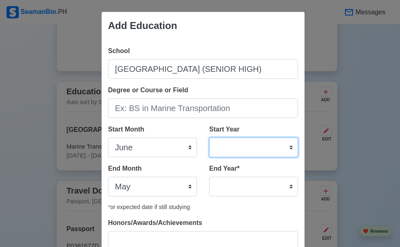
click at [217, 144] on select "2025 2024 2023 2022 2021 2020 2019 2018 2017 2016 2015 2014 2013 2012 2011 2010…" at bounding box center [253, 147] width 89 height 20
select select "2019"
click at [209, 137] on select "2025 2024 2023 2022 2021 2020 2019 2018 2017 2016 2015 2014 2013 2012 2011 2010…" at bounding box center [253, 147] width 89 height 20
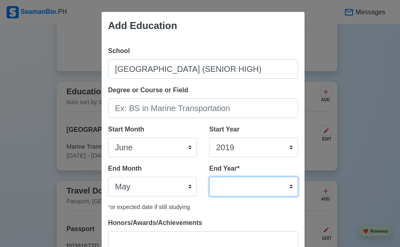
click at [239, 188] on select "2035 2034 2033 2032 2031 2030 2029 2028 2027 2026 2025 2024 2023 2022 2021 2020…" at bounding box center [253, 187] width 89 height 20
select select "2020"
click at [209, 177] on select "2035 2034 2033 2032 2031 2030 2029 2028 2027 2026 2025 2024 2023 2022 2021 2020…" at bounding box center [253, 187] width 89 height 20
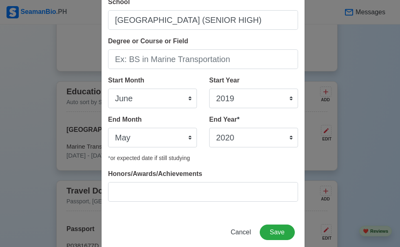
scroll to position [64, 0]
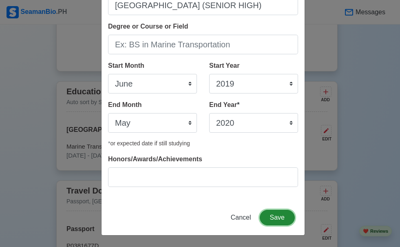
click at [281, 213] on button "Save" at bounding box center [277, 217] width 35 height 15
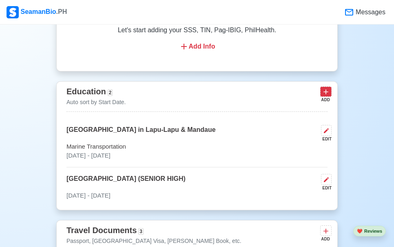
click at [325, 94] on icon at bounding box center [325, 91] width 5 height 5
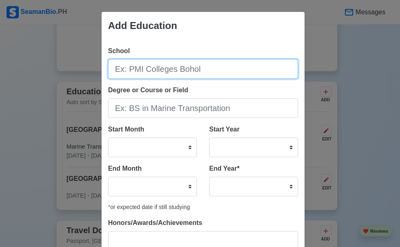
click at [254, 71] on input "School" at bounding box center [203, 69] width 190 height 20
type input "Villahermosa National High School (JUNIOR HIGH)"
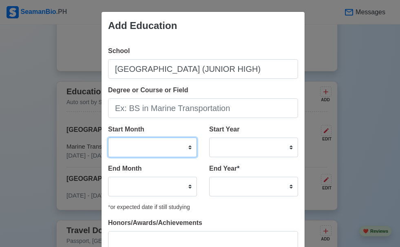
scroll to position [0, 0]
click at [186, 144] on select "January February March April May June July August September October November De…" at bounding box center [152, 147] width 89 height 20
select select "June"
click at [108, 137] on select "January February March April May June July August September October November De…" at bounding box center [152, 147] width 89 height 20
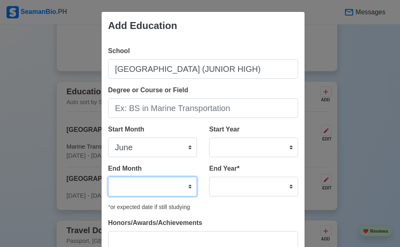
click at [146, 183] on select "January February March April May June July August September October November De…" at bounding box center [152, 187] width 89 height 20
select select "April"
click at [108, 177] on select "January February March April May June July August September October November De…" at bounding box center [152, 187] width 89 height 20
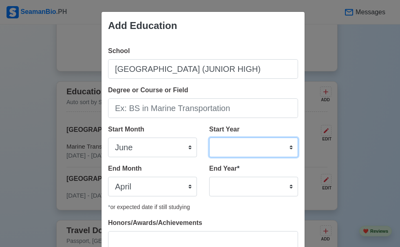
click at [218, 152] on select "2025 2024 2023 2022 2021 2020 2019 2018 2017 2016 2015 2014 2013 2012 2011 2010…" at bounding box center [253, 147] width 89 height 20
select select "2016"
click at [209, 137] on select "2025 2024 2023 2022 2021 2020 2019 2018 2017 2016 2015 2014 2013 2012 2011 2010…" at bounding box center [253, 147] width 89 height 20
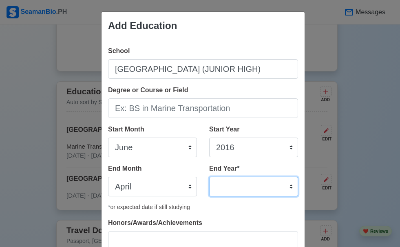
click at [237, 180] on select "2035 2034 2033 2032 2031 2030 2029 2028 2027 2026 2025 2024 2023 2022 2021 2020…" at bounding box center [253, 187] width 89 height 20
select select "2019"
click at [209, 177] on select "2035 2034 2033 2032 2031 2030 2029 2028 2027 2026 2025 2024 2023 2022 2021 2020…" at bounding box center [253, 187] width 89 height 20
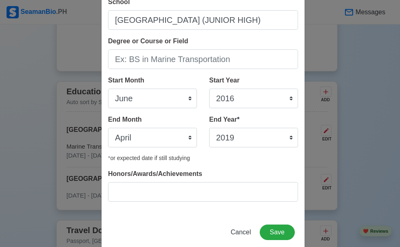
scroll to position [64, 0]
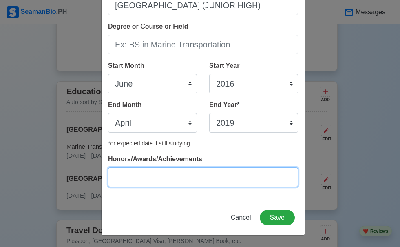
click at [160, 176] on input "Honors/Awards/Achievements" at bounding box center [203, 177] width 190 height 20
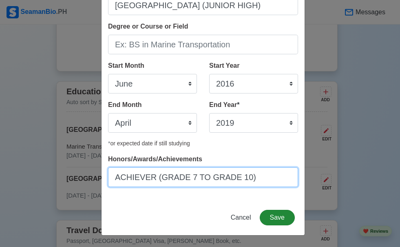
type input "ACHIEVER (GRADE 7 TO GRADE 10)"
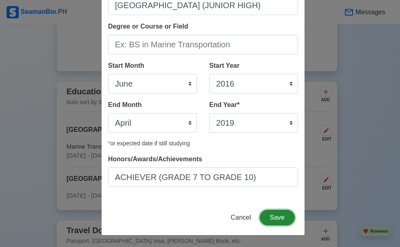
click at [275, 213] on button "Save" at bounding box center [277, 217] width 35 height 15
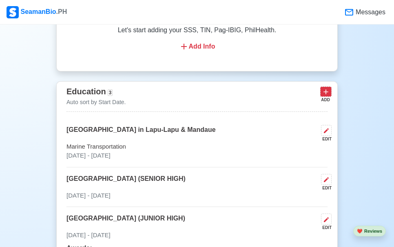
click at [326, 95] on icon at bounding box center [326, 92] width 8 height 8
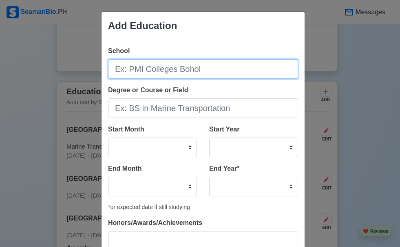
click at [242, 71] on input "School" at bounding box center [203, 69] width 190 height 20
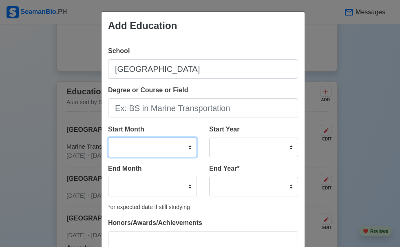
click at [180, 146] on select "January February March April May June July August September October November De…" at bounding box center [152, 147] width 89 height 20
click at [108, 137] on select "January February March April May June July August September October November De…" at bounding box center [152, 147] width 89 height 20
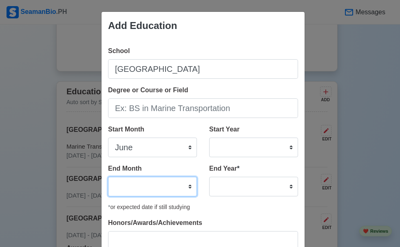
click at [152, 191] on select "January February March April May June July August September October November De…" at bounding box center [152, 187] width 89 height 20
click at [108, 177] on select "January February March April May June July August September October November De…" at bounding box center [152, 187] width 89 height 20
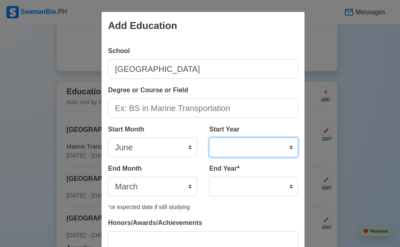
click at [227, 141] on select "2025 2024 2023 2022 2021 2020 2019 2018 2017 2016 2015 2014 2013 2012 2011 2010…" at bounding box center [253, 147] width 89 height 20
click at [209, 137] on select "2025 2024 2023 2022 2021 2020 2019 2018 2017 2016 2015 2014 2013 2012 2011 2010…" at bounding box center [253, 147] width 89 height 20
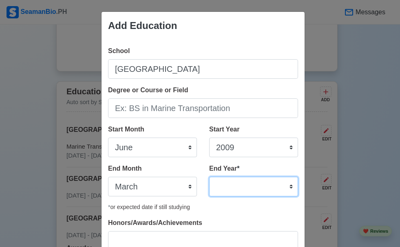
click at [289, 190] on select "2035 2034 2033 2032 2031 2030 2029 2028 2027 2026 2025 2024 2023 2022 2021 2020…" at bounding box center [253, 187] width 89 height 20
click at [209, 177] on select "2035 2034 2033 2032 2031 2030 2029 2028 2027 2026 2025 2024 2023 2022 2021 2020…" at bounding box center [253, 187] width 89 height 20
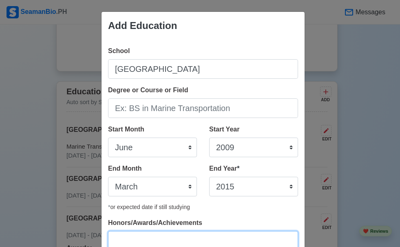
click at [265, 236] on input "Honors/Awards/Achievements" at bounding box center [203, 241] width 190 height 20
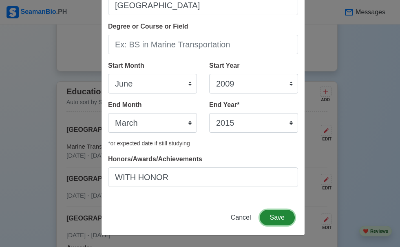
click at [284, 224] on button "Save" at bounding box center [277, 217] width 35 height 15
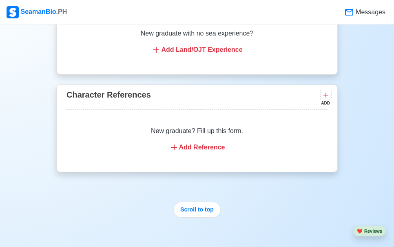
scroll to position [1942, 0]
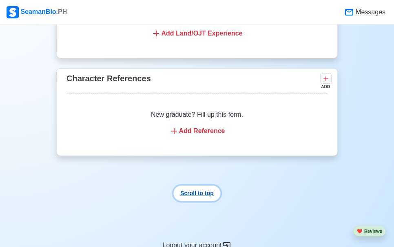
click at [208, 201] on button "Scroll to top" at bounding box center [196, 193] width 47 height 16
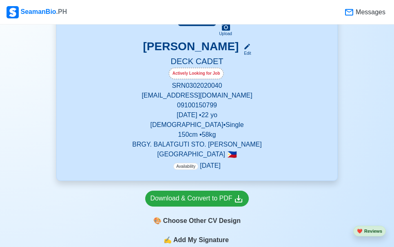
scroll to position [288, 0]
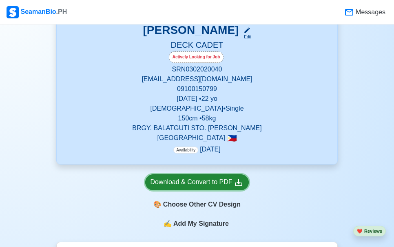
click at [203, 180] on div "Download & Convert to PDF" at bounding box center [197, 182] width 93 height 10
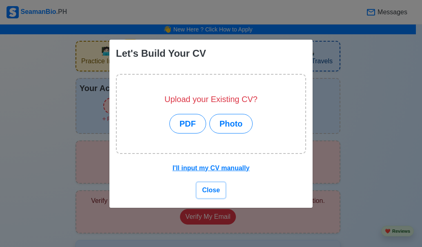
click at [205, 191] on span "Close" at bounding box center [211, 189] width 18 height 7
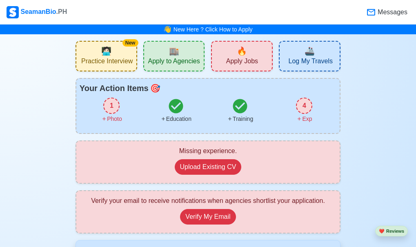
click at [106, 106] on div "1" at bounding box center [111, 105] width 16 height 16
click at [118, 103] on div "1" at bounding box center [111, 105] width 16 height 16
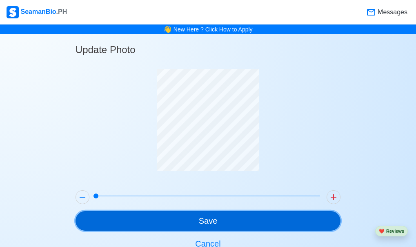
click at [239, 224] on button "Save" at bounding box center [207, 221] width 265 height 20
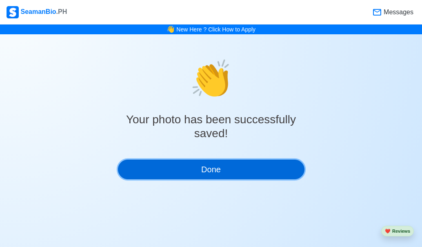
click at [235, 168] on button "Done" at bounding box center [211, 169] width 186 height 20
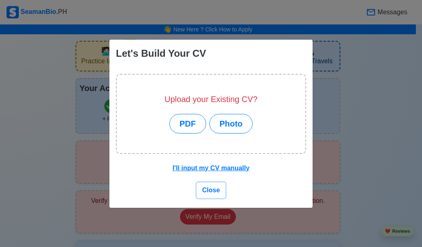
click at [213, 191] on span "Close" at bounding box center [211, 189] width 18 height 7
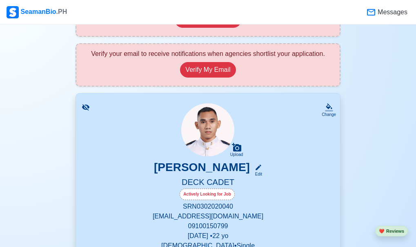
scroll to position [163, 0]
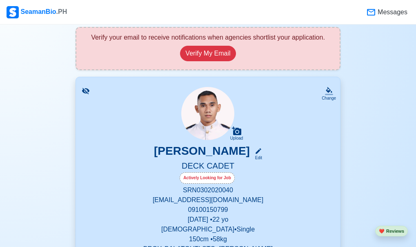
click at [207, 177] on div "Actively Looking for Job" at bounding box center [206, 177] width 55 height 11
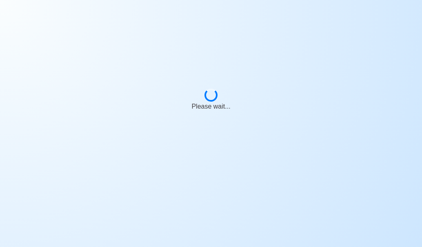
select select "Actively Looking for Job"
select select "Visible for Hiring"
select select "Single"
select select "Male"
select select "PH"
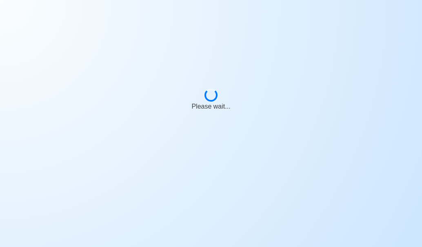
select select "4102473600000"
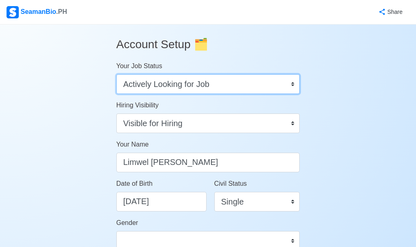
click at [290, 85] on select "Onboard Actively Looking for Job Not Looking for Job" at bounding box center [208, 84] width 184 height 20
click at [291, 82] on select "Onboard Actively Looking for Job Not Looking for Job" at bounding box center [208, 84] width 184 height 20
click at [260, 86] on select "Onboard Actively Looking for Job Not Looking for Job" at bounding box center [208, 84] width 184 height 20
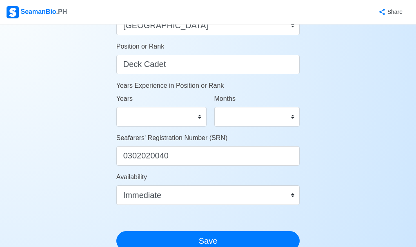
scroll to position [424, 0]
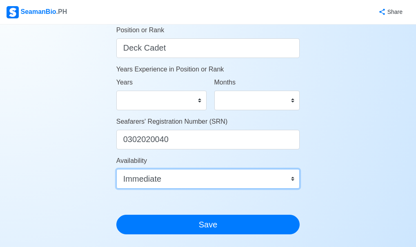
click at [247, 183] on select "Immediate Oct 2025 Nov 2025 Dec 2025 Jan 2026 Feb 2026 Mar 2026 Apr 2026 May 20…" at bounding box center [208, 179] width 184 height 20
click at [293, 182] on select "Immediate Oct 2025 Nov 2025 Dec 2025 Jan 2026 Feb 2026 Mar 2026 Apr 2026 May 20…" at bounding box center [208, 179] width 184 height 20
click at [295, 179] on select "Immediate Oct 2025 Nov 2025 Dec 2025 Jan 2026 Feb 2026 Mar 2026 Apr 2026 May 20…" at bounding box center [208, 179] width 184 height 20
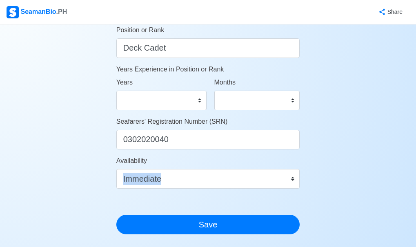
drag, startPoint x: 331, startPoint y: 199, endPoint x: 275, endPoint y: 175, distance: 61.2
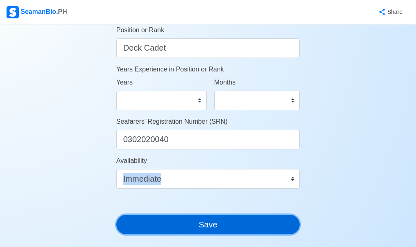
click at [263, 219] on button "Save" at bounding box center [208, 225] width 184 height 20
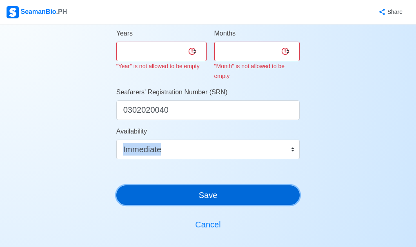
scroll to position [489, 0]
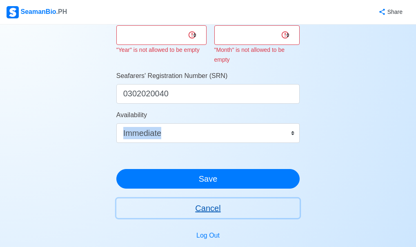
click at [211, 214] on button "Cancel" at bounding box center [208, 208] width 184 height 20
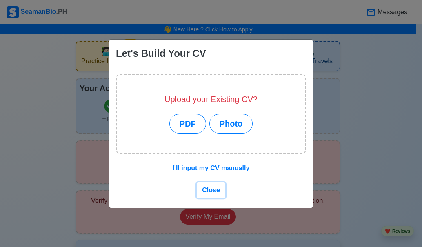
click at [213, 189] on span "Close" at bounding box center [211, 189] width 18 height 7
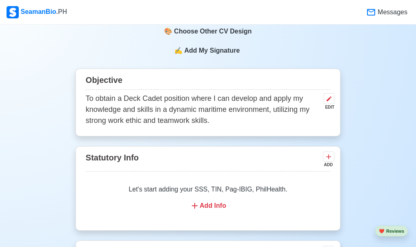
scroll to position [473, 0]
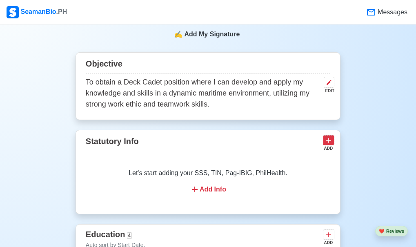
click at [332, 142] on icon at bounding box center [328, 140] width 8 height 8
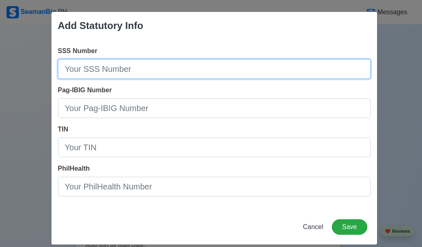
click at [190, 70] on input "SSS Number" at bounding box center [214, 69] width 312 height 20
type input "35-3551467-3"
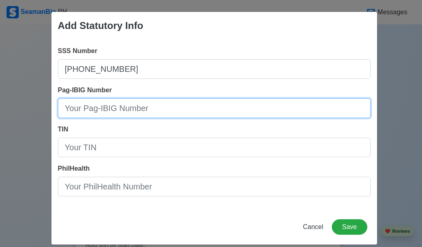
click at [128, 108] on input "Pag-IBIG Number" at bounding box center [214, 108] width 312 height 20
type input "1211347405731"
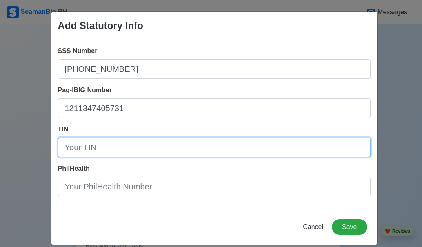
click at [110, 146] on input "TIN" at bounding box center [214, 147] width 312 height 20
type input "655-201-422-0000"
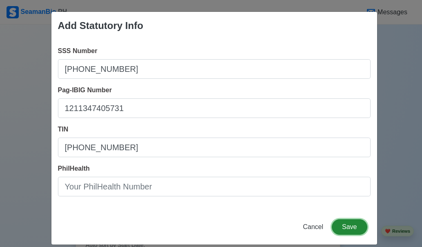
click at [344, 221] on button "Save" at bounding box center [349, 226] width 35 height 15
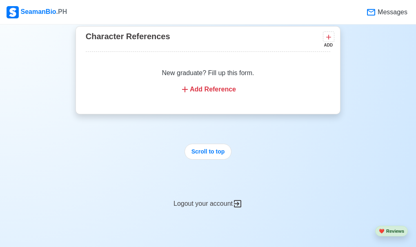
scroll to position [1985, 0]
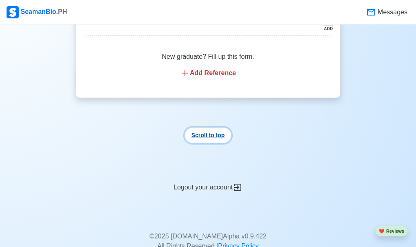
click at [204, 142] on button "Scroll to top" at bounding box center [207, 135] width 47 height 16
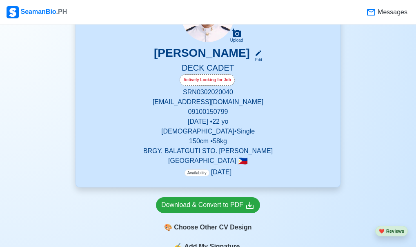
scroll to position [277, 0]
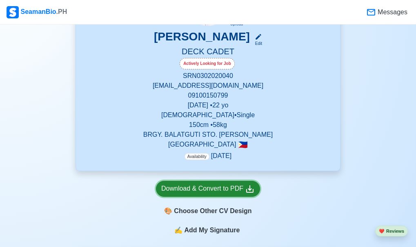
click at [234, 192] on div "Download & Convert to PDF" at bounding box center [207, 189] width 93 height 10
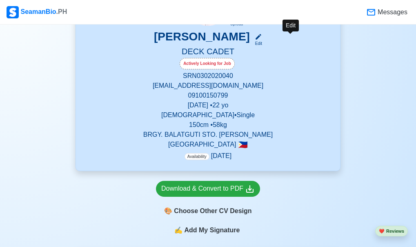
click at [262, 42] on div "Edit" at bounding box center [256, 43] width 11 height 6
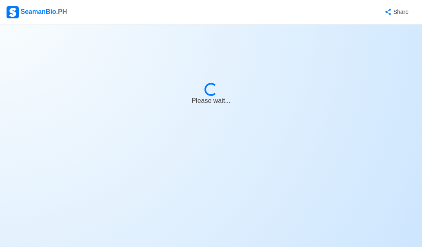
select select "Actively Looking for Job"
select select "Visible for Hiring"
select select "Single"
select select "Male"
select select "PH"
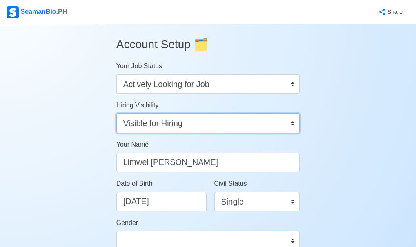
click at [270, 126] on select "Visible for Hiring Not Visible for Hiring" at bounding box center [208, 123] width 184 height 20
click at [289, 125] on select "Visible for Hiring Not Visible for Hiring" at bounding box center [208, 123] width 184 height 20
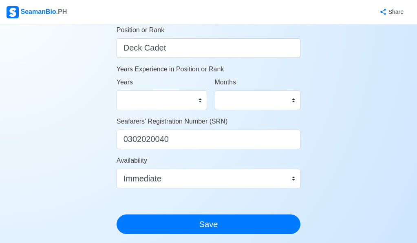
scroll to position [441, 0]
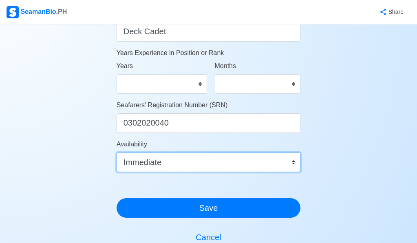
click at [293, 162] on select "Immediate Oct 2025 Nov 2025 Dec 2025 Jan 2026 Feb 2026 Mar 2026 Apr 2026 May 20…" at bounding box center [209, 163] width 184 height 20
select select "1759302000000"
click at [117, 153] on select "Immediate Oct 2025 Nov 2025 Dec 2025 Jan 2026 Feb 2026 Mar 2026 Apr 2026 May 20…" at bounding box center [209, 163] width 184 height 20
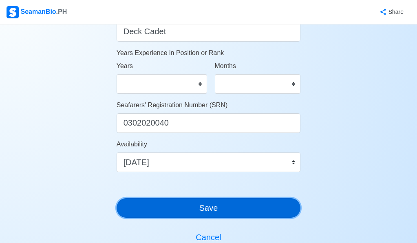
click at [259, 211] on button "Save" at bounding box center [209, 208] width 184 height 20
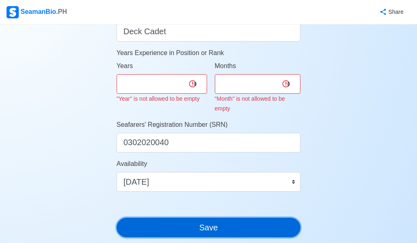
click at [241, 228] on button "Save" at bounding box center [209, 228] width 184 height 20
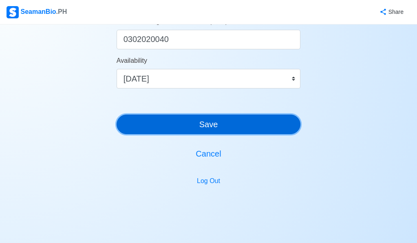
scroll to position [560, 0]
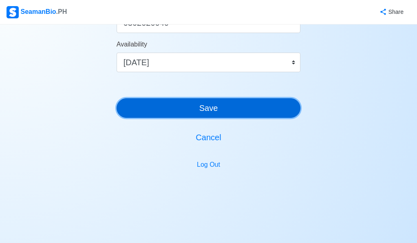
click at [259, 103] on button "Save" at bounding box center [209, 108] width 184 height 20
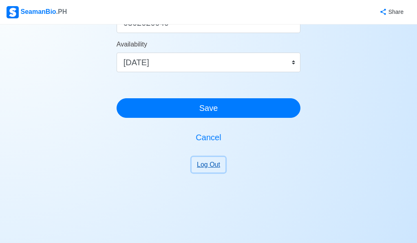
click at [212, 162] on button "Log Out" at bounding box center [209, 164] width 34 height 15
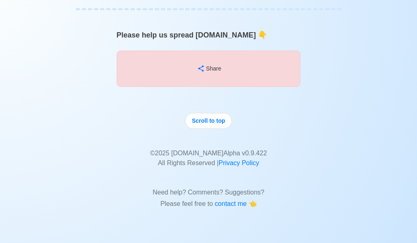
scroll to position [5434, 0]
click at [219, 129] on button "Scroll to top" at bounding box center [208, 121] width 47 height 16
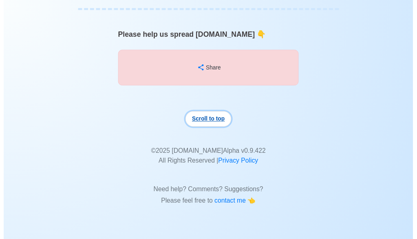
scroll to position [0, 0]
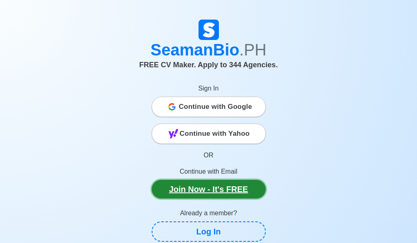
click at [239, 190] on link "Join Now - It's FREE" at bounding box center [209, 189] width 114 height 19
